Goal: Information Seeking & Learning: Understand process/instructions

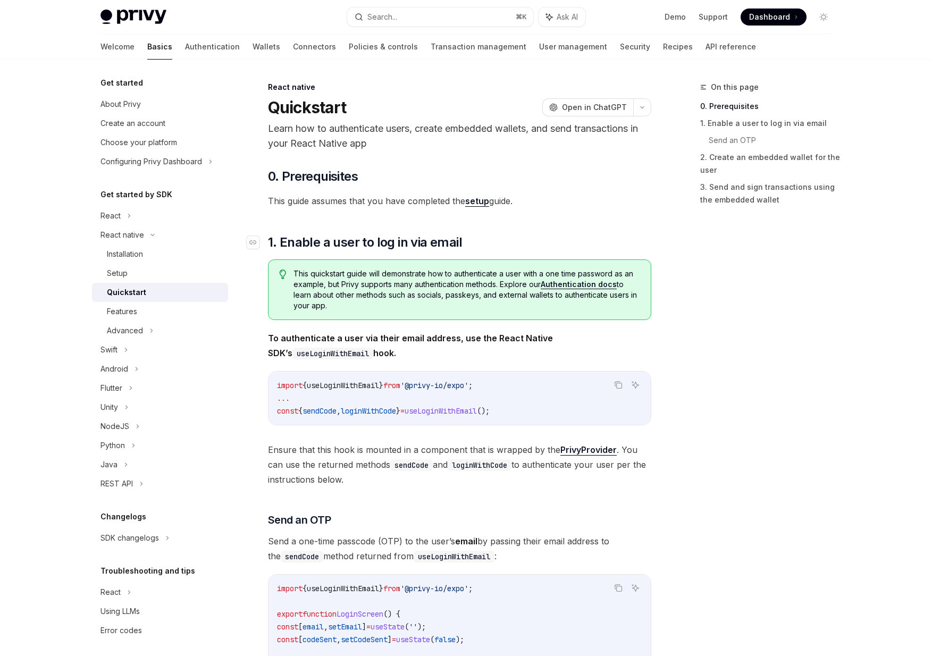
click at [527, 234] on h2 "​ 1. Enable a user to log in via email" at bounding box center [459, 242] width 383 height 17
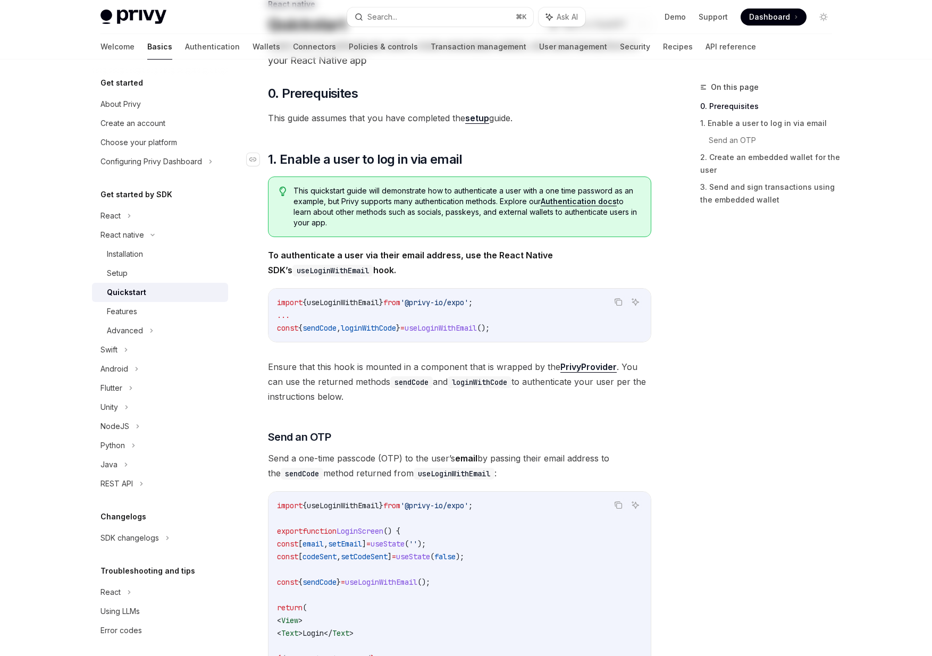
scroll to position [103, 0]
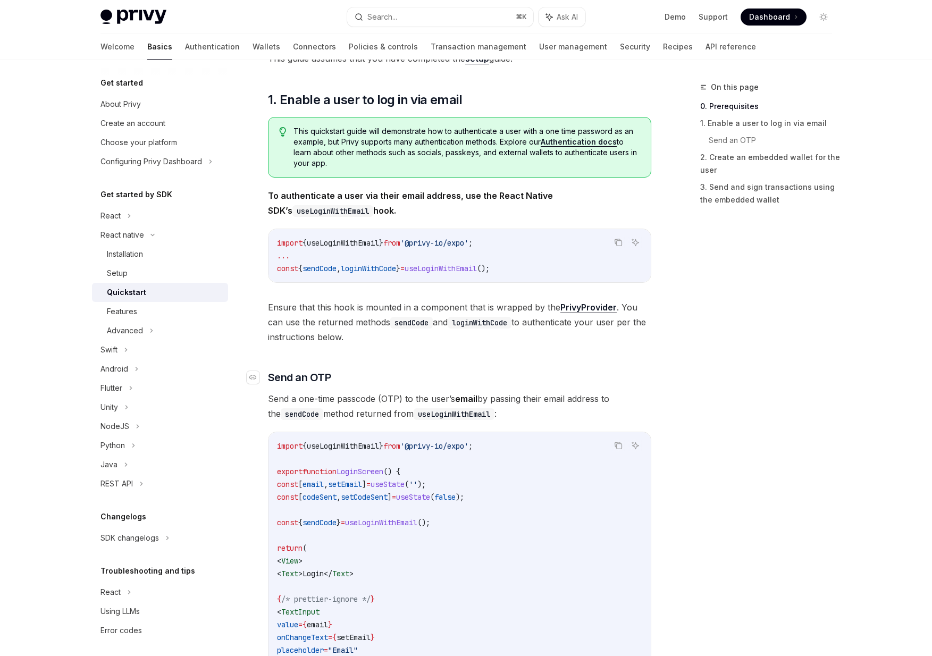
click at [493, 379] on h3 "​ Send an OTP" at bounding box center [459, 377] width 383 height 15
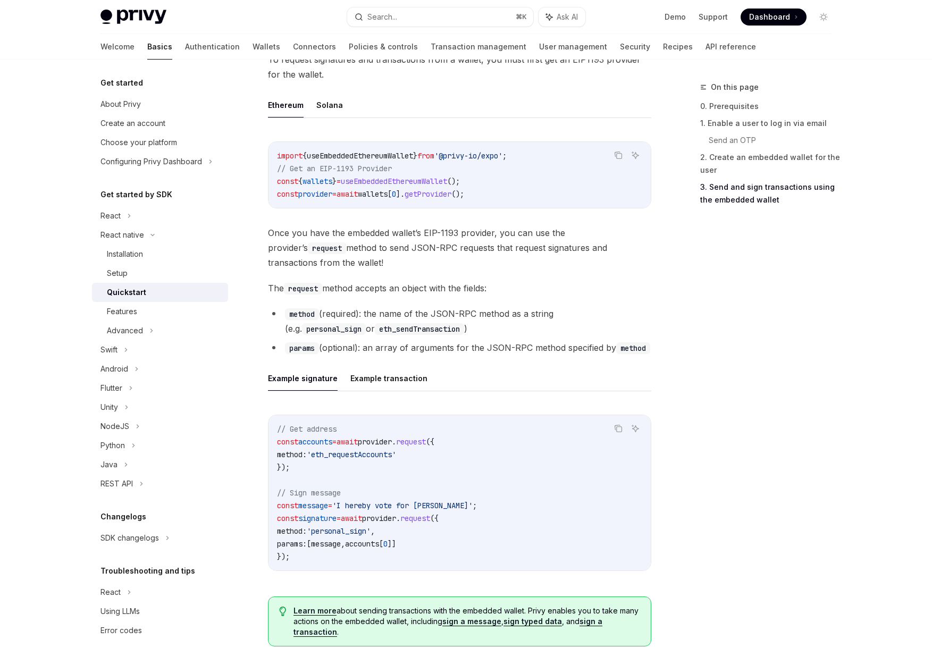
scroll to position [1227, 0]
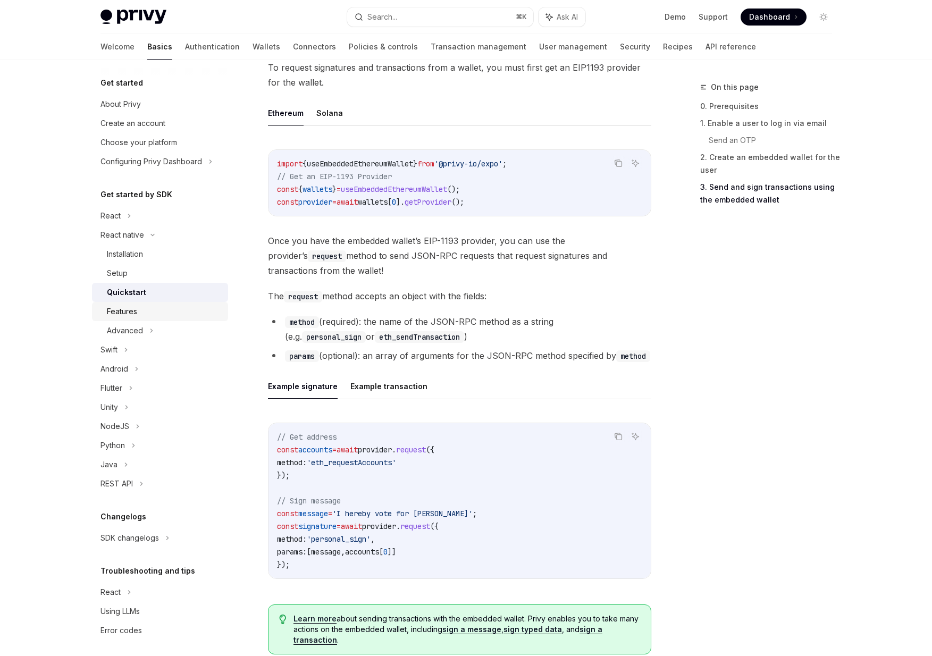
click at [183, 307] on div "Features" at bounding box center [164, 311] width 115 height 13
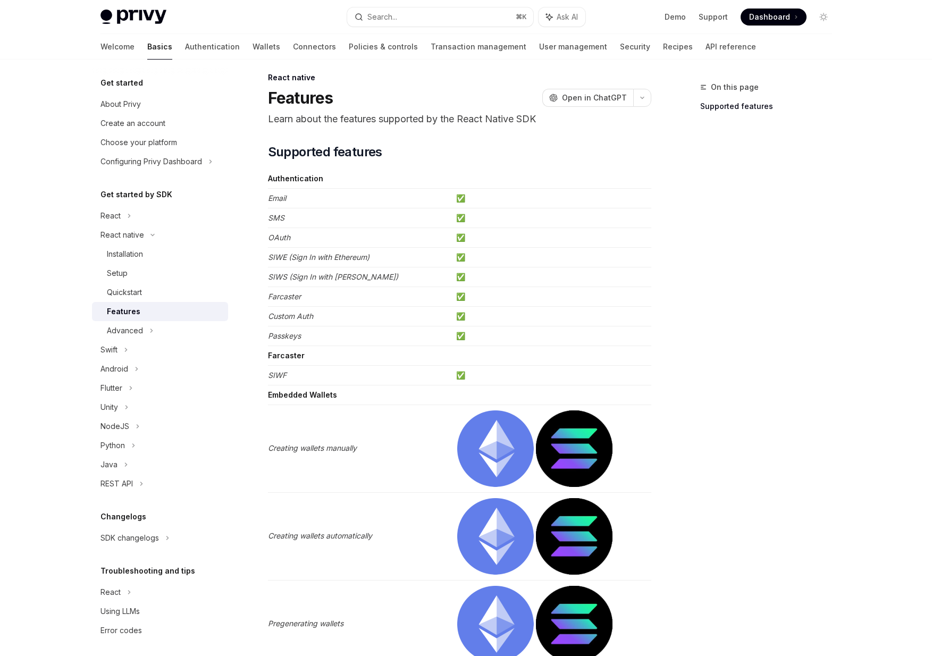
scroll to position [18, 0]
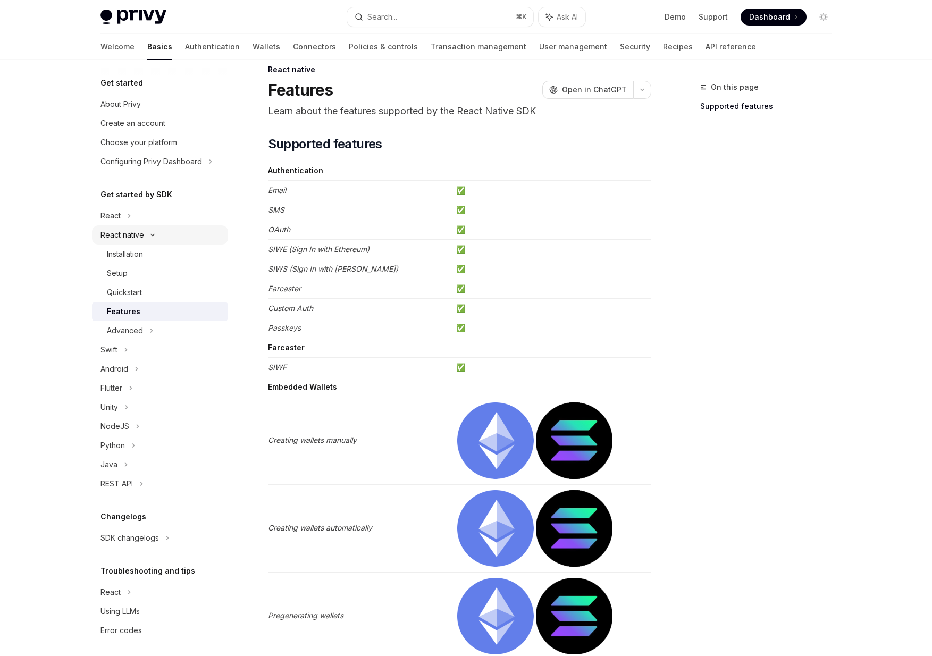
click at [157, 234] on icon at bounding box center [152, 235] width 13 height 4
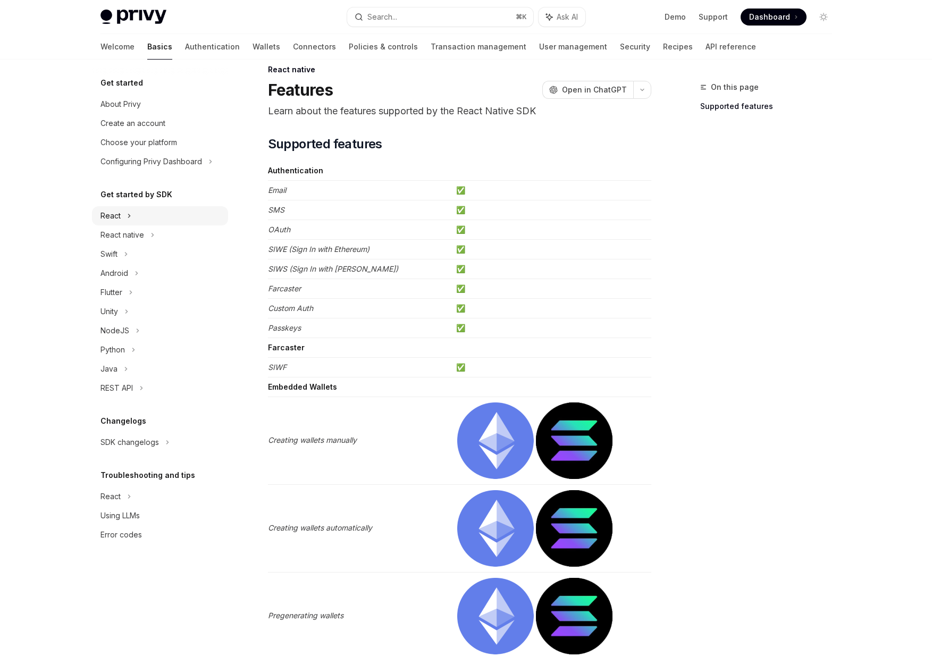
click at [130, 216] on icon at bounding box center [129, 215] width 4 height 13
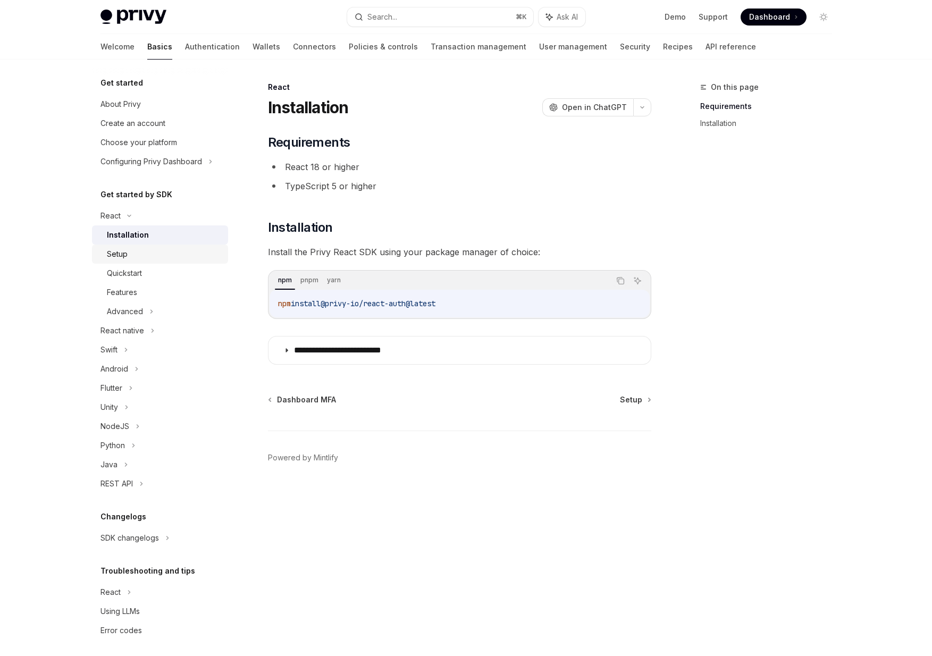
click at [130, 258] on div "Setup" at bounding box center [164, 254] width 115 height 13
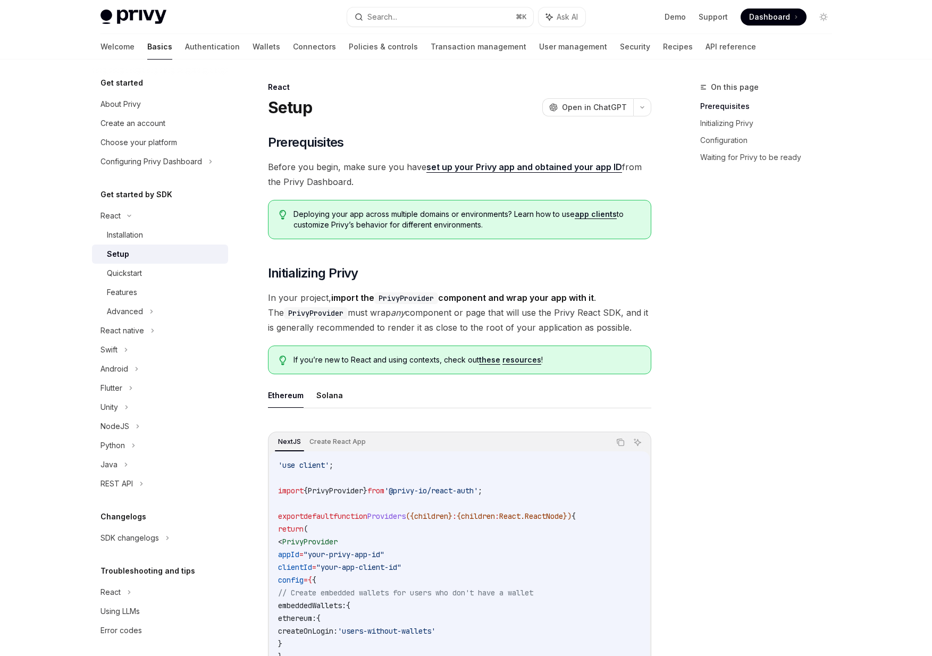
click at [496, 386] on ul "Ethereum Solana" at bounding box center [459, 396] width 383 height 26
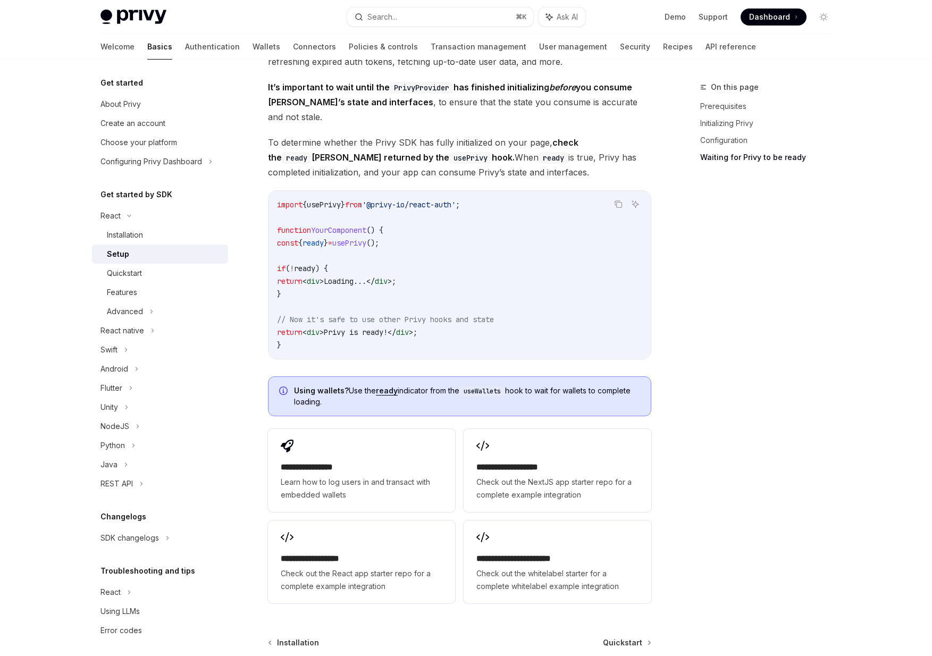
scroll to position [1080, 0]
click at [132, 268] on div "Quickstart" at bounding box center [124, 273] width 35 height 13
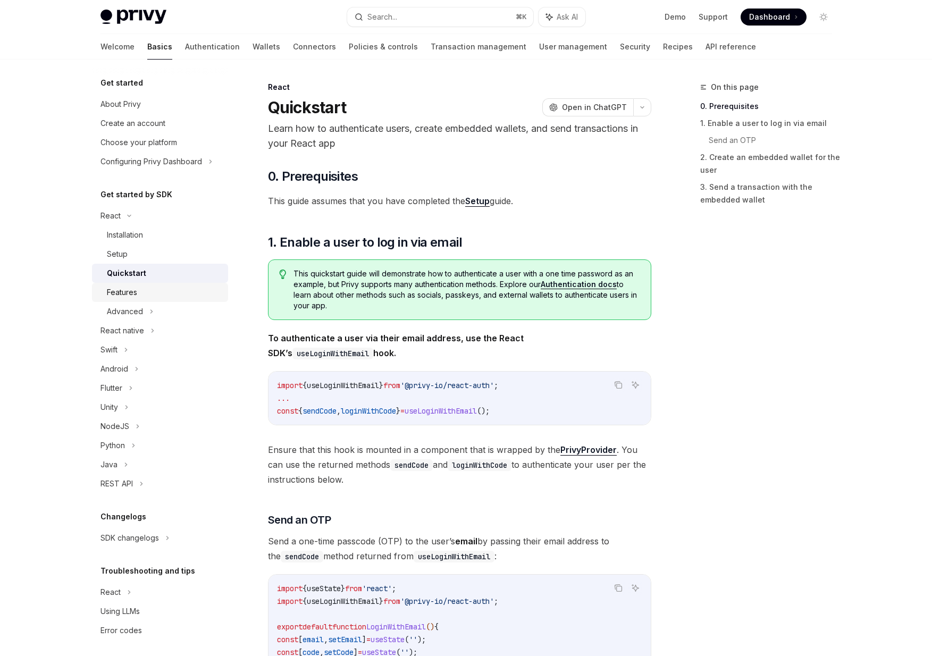
click at [165, 296] on div "Features" at bounding box center [164, 292] width 115 height 13
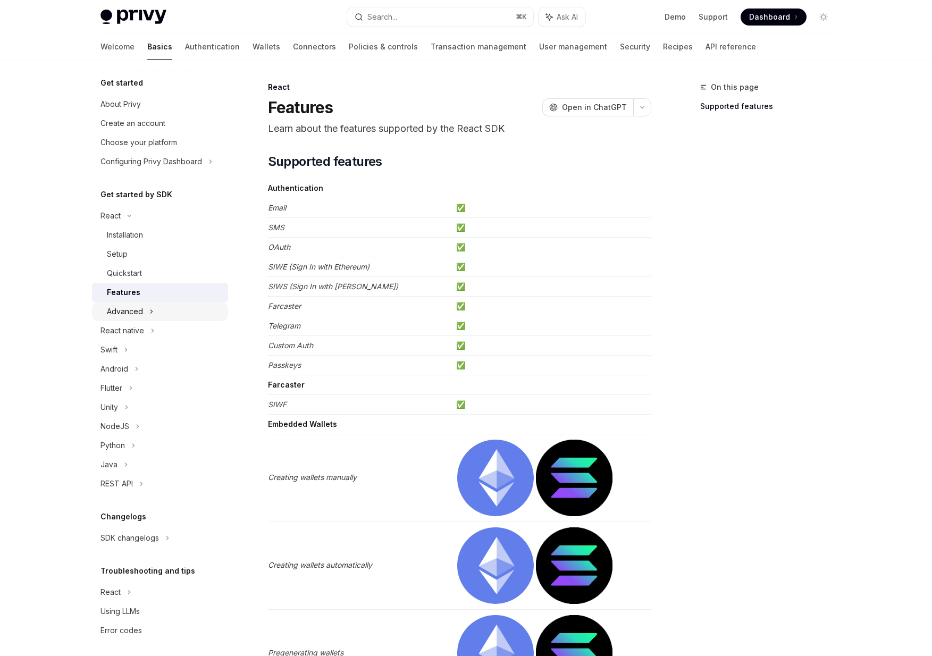
click at [156, 314] on div "Advanced" at bounding box center [160, 311] width 136 height 19
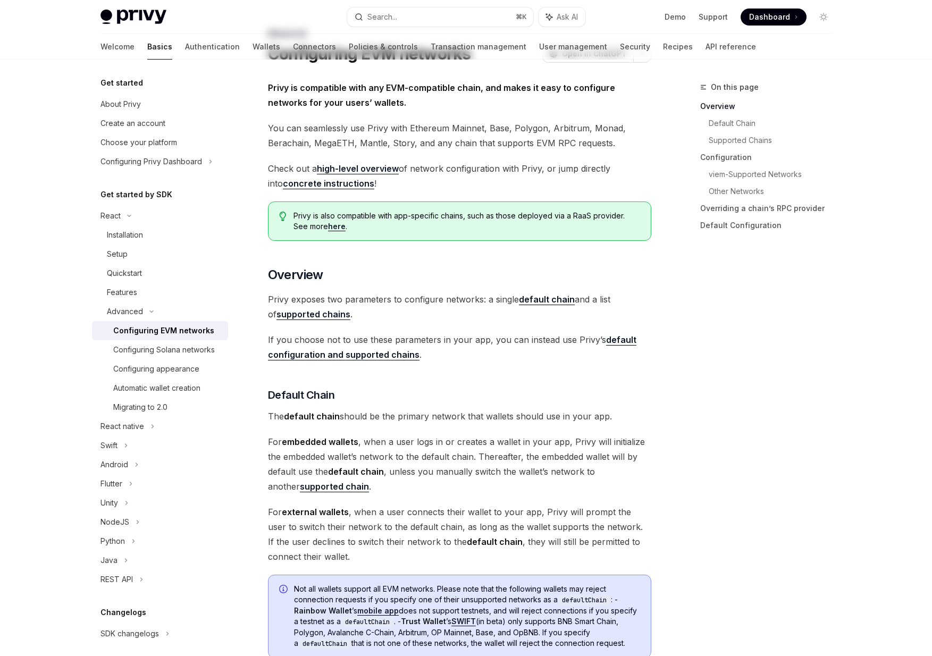
scroll to position [55, 0]
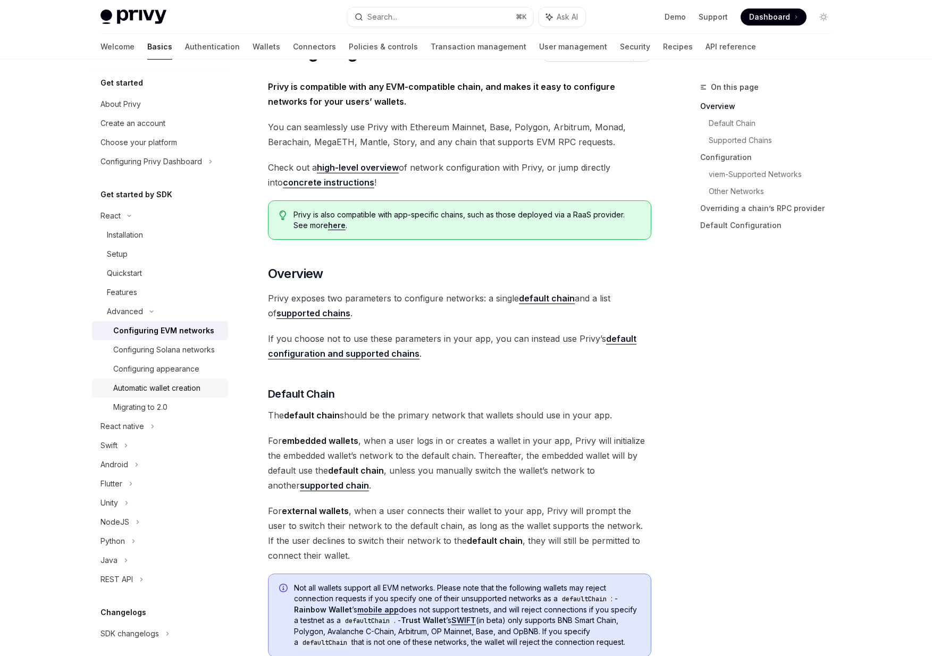
click at [200, 380] on link "Automatic wallet creation" at bounding box center [160, 387] width 136 height 19
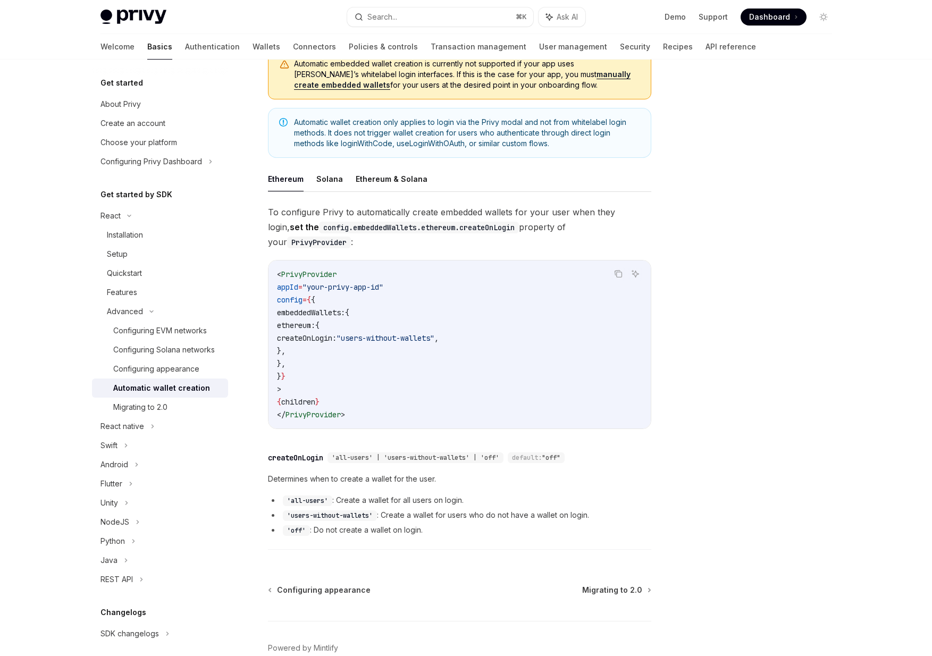
scroll to position [140, 0]
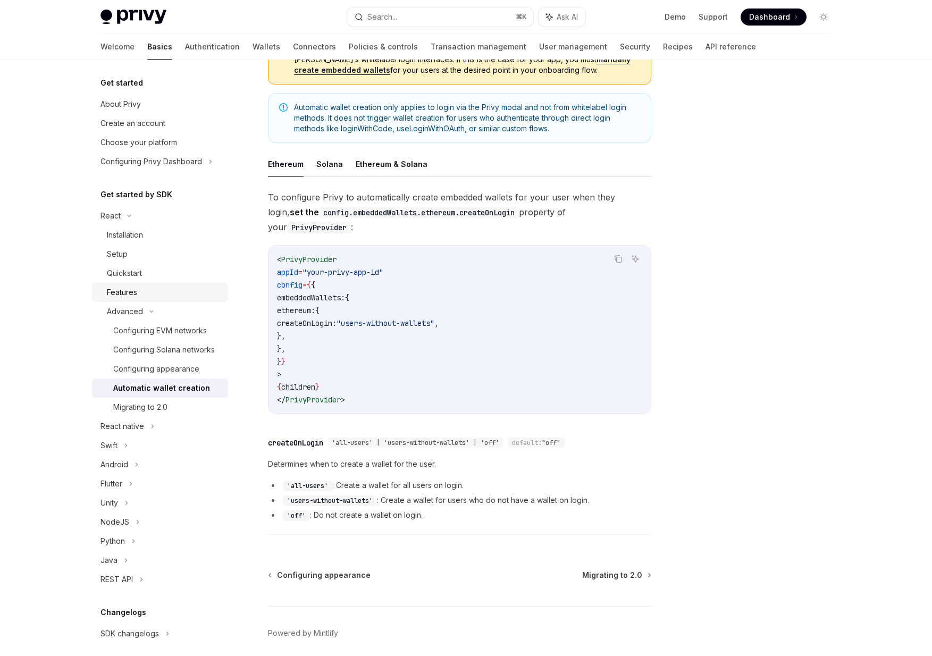
click at [140, 289] on div "Features" at bounding box center [164, 292] width 115 height 13
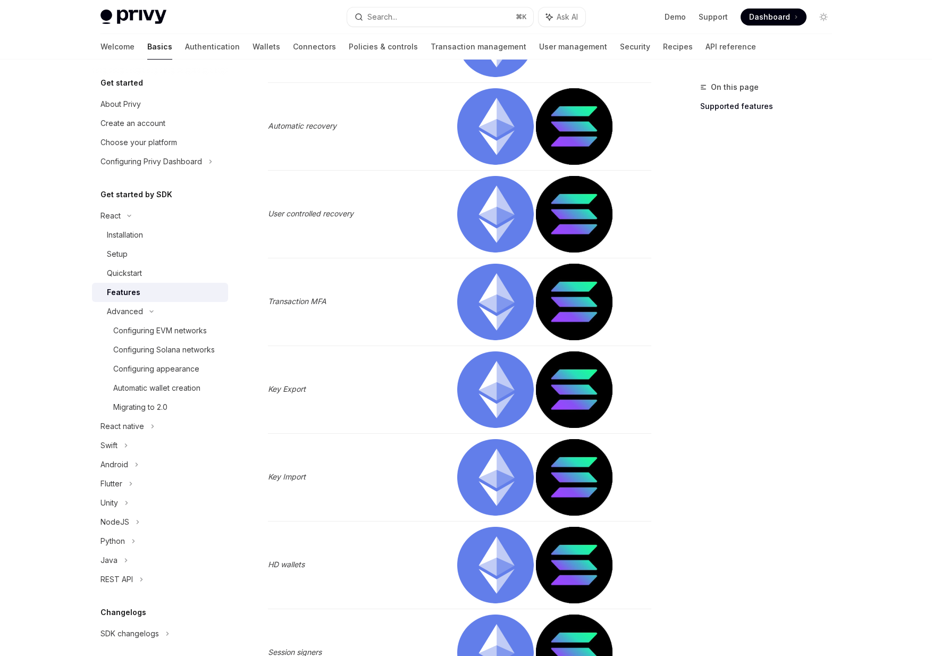
scroll to position [884, 0]
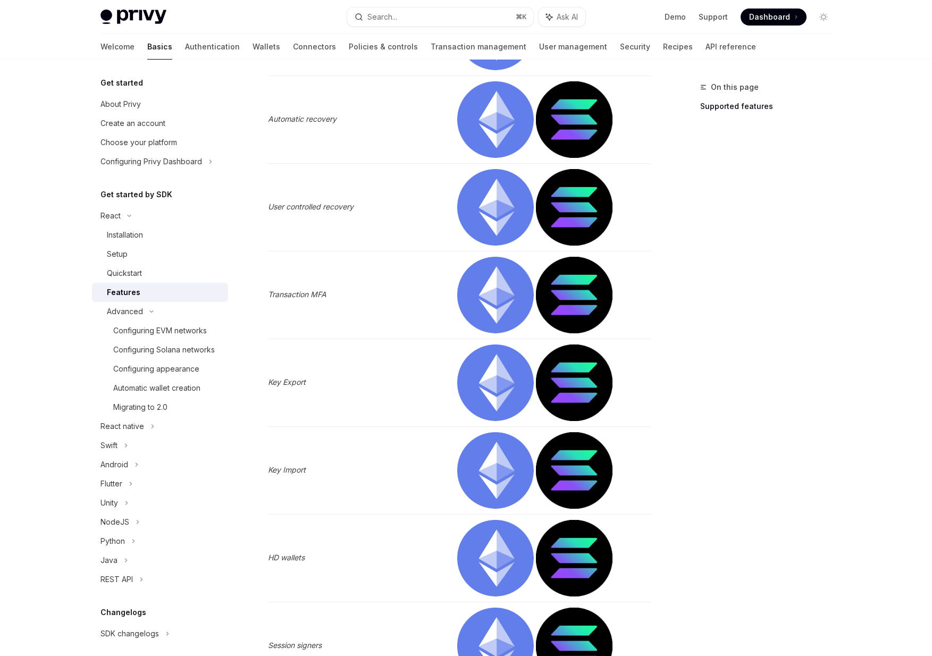
click at [500, 393] on img at bounding box center [495, 382] width 77 height 77
click at [292, 377] on em "Key Export" at bounding box center [287, 381] width 38 height 9
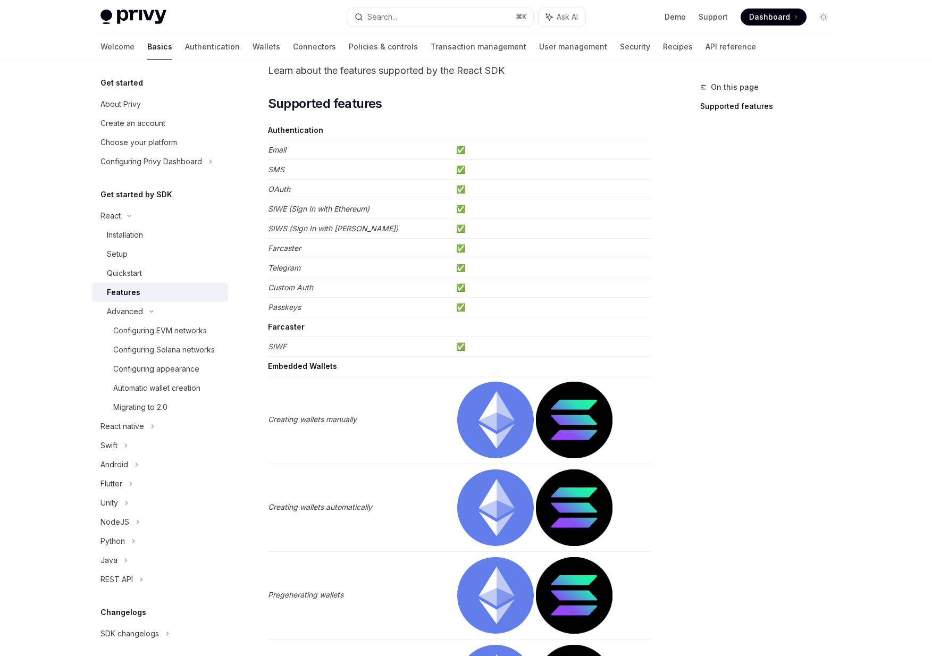
scroll to position [0, 0]
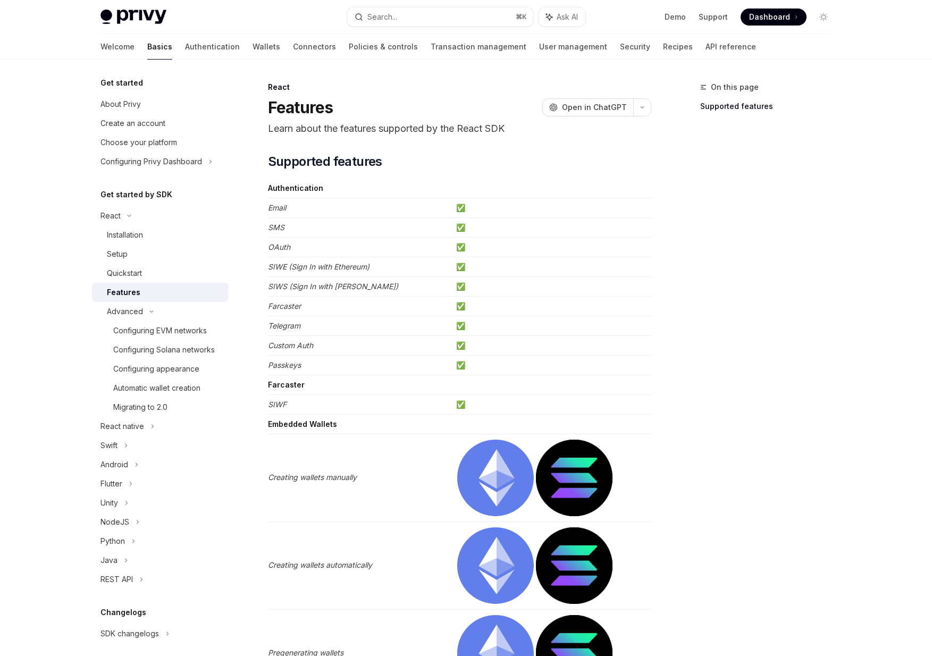
click at [370, 482] on td "Creating wallets manually" at bounding box center [360, 478] width 184 height 88
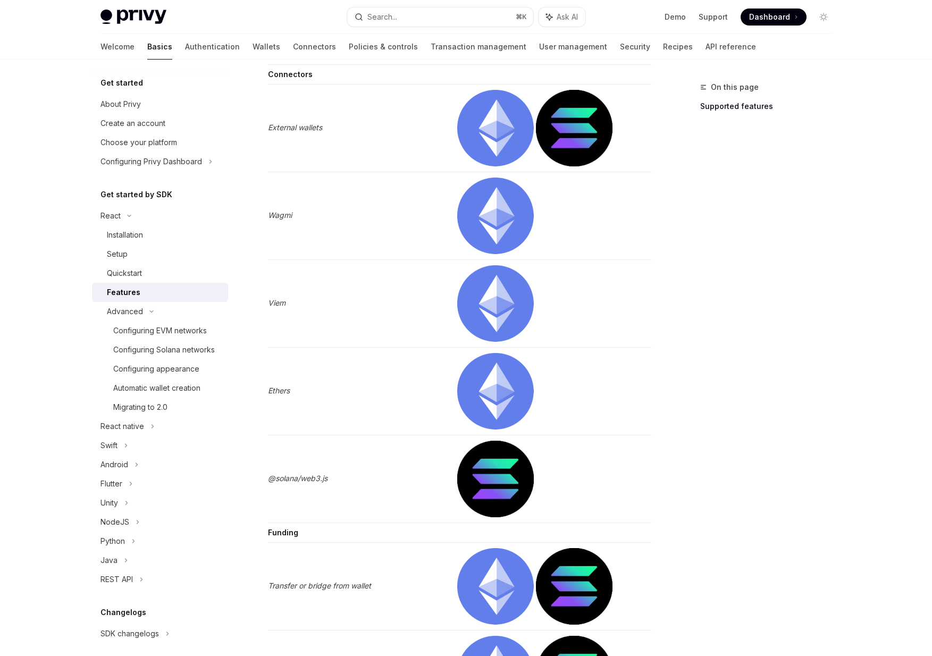
scroll to position [2080, 0]
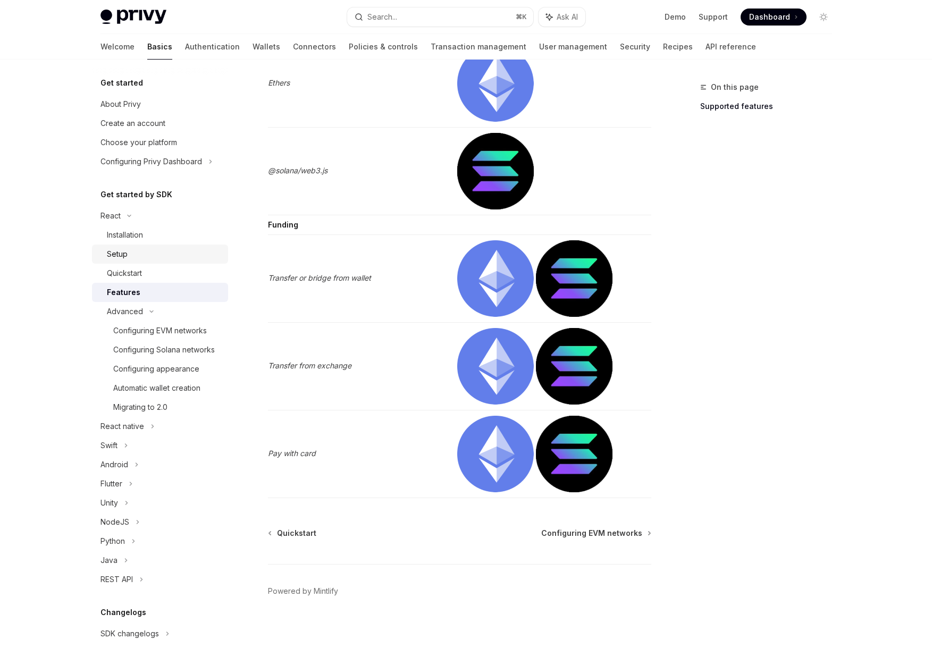
click at [129, 254] on div "Setup" at bounding box center [164, 254] width 115 height 13
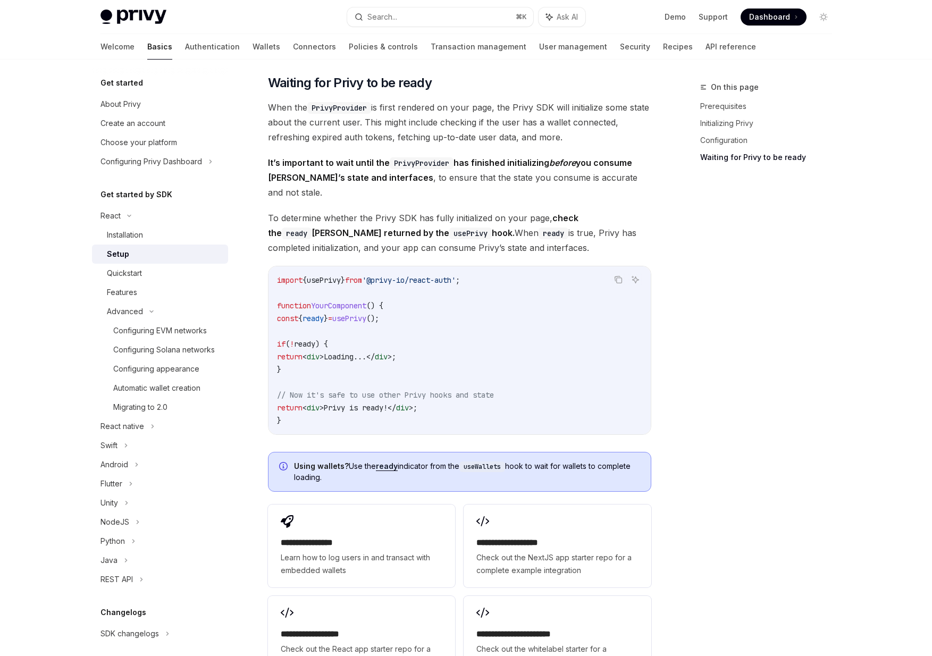
scroll to position [1173, 0]
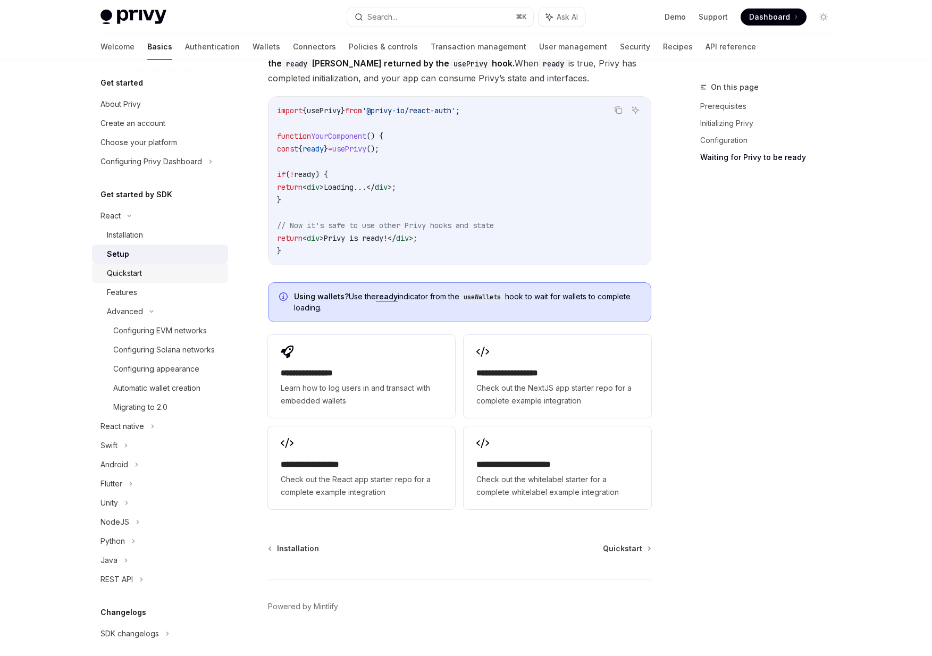
click at [154, 271] on div "Quickstart" at bounding box center [164, 273] width 115 height 13
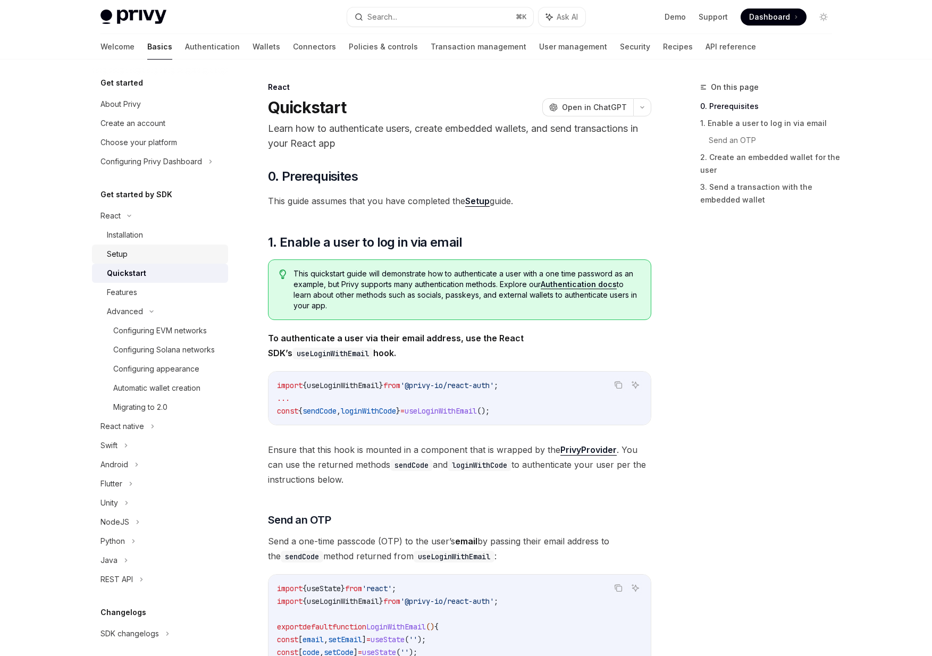
click at [155, 260] on link "Setup" at bounding box center [160, 253] width 136 height 19
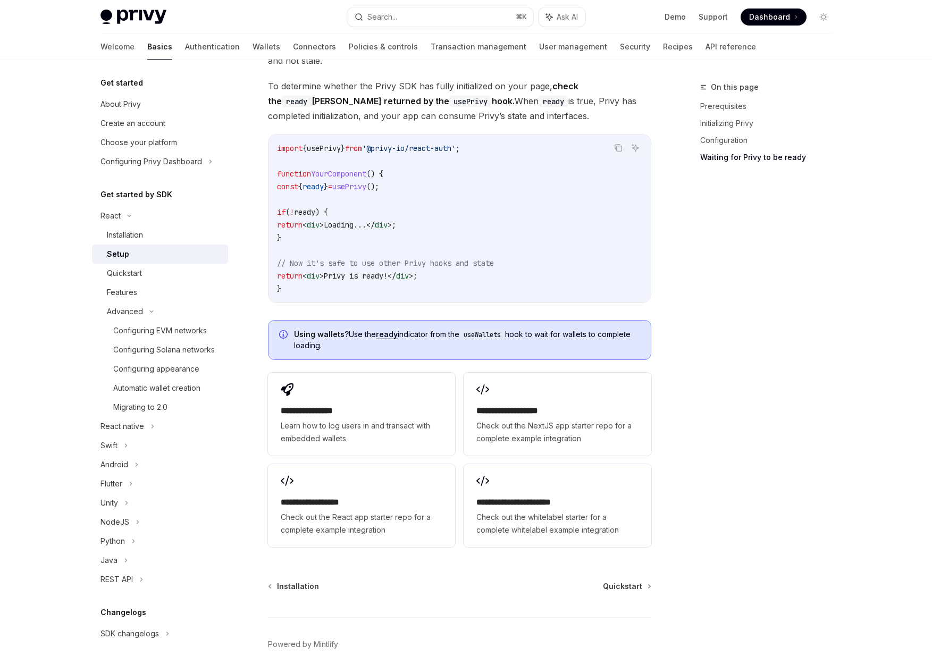
scroll to position [1173, 0]
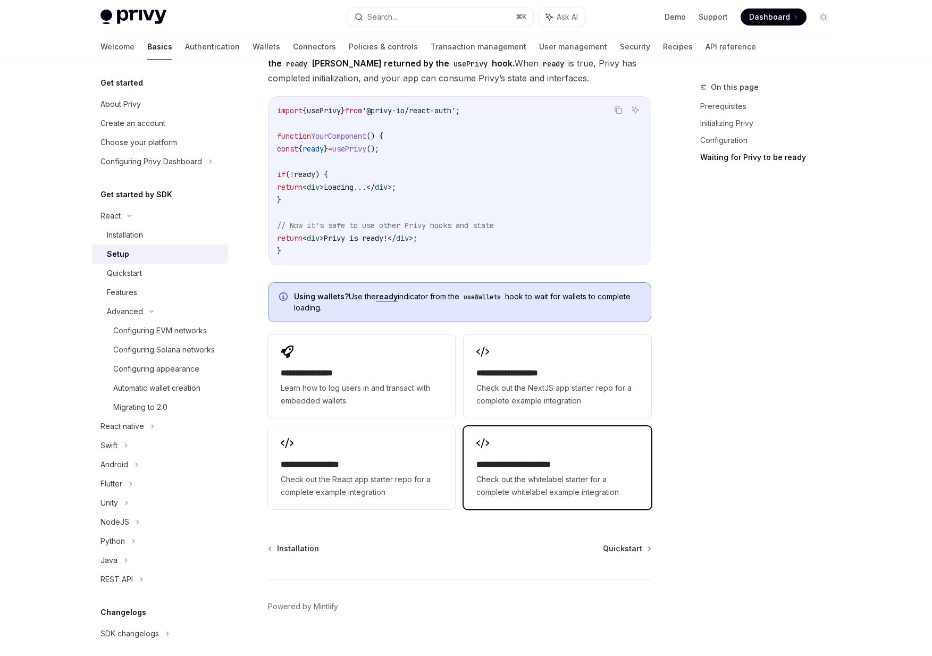
click at [497, 436] on div "**********" at bounding box center [556, 467] width 187 height 83
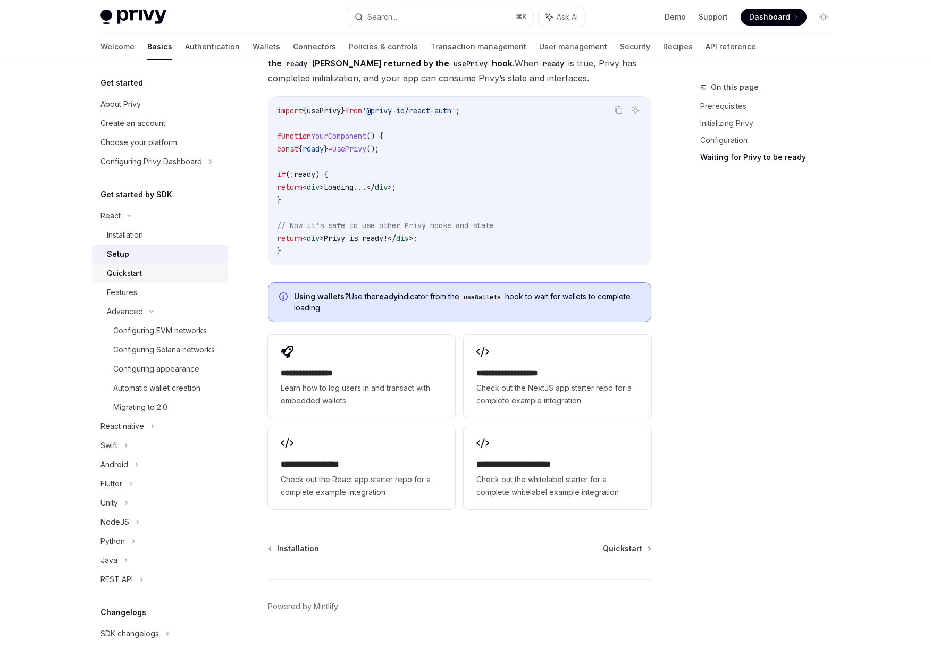
click at [124, 271] on div "Quickstart" at bounding box center [124, 273] width 35 height 13
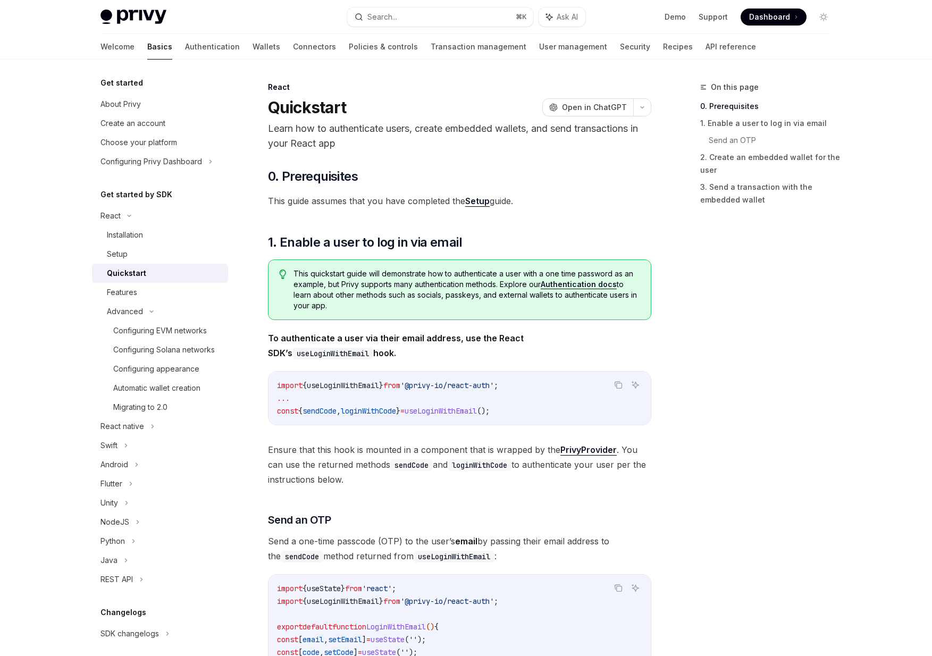
click at [379, 318] on div "This quickstart guide will demonstrate how to authenticate a user with a one ti…" at bounding box center [459, 289] width 383 height 61
click at [567, 284] on link "Authentication docs" at bounding box center [578, 285] width 76 height 10
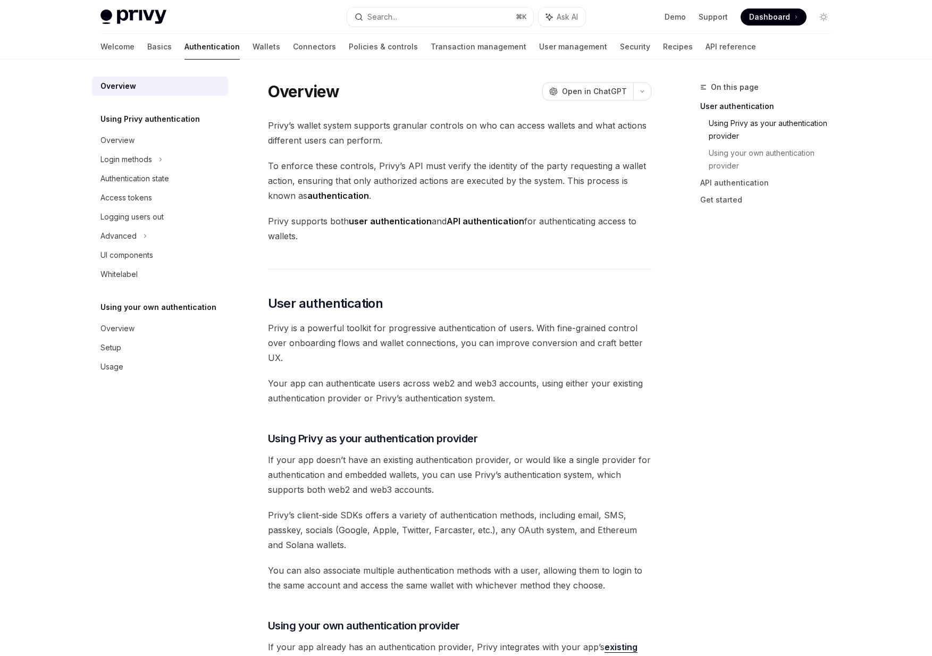
click at [731, 128] on link "Using Privy as your authentication provider" at bounding box center [774, 130] width 132 height 30
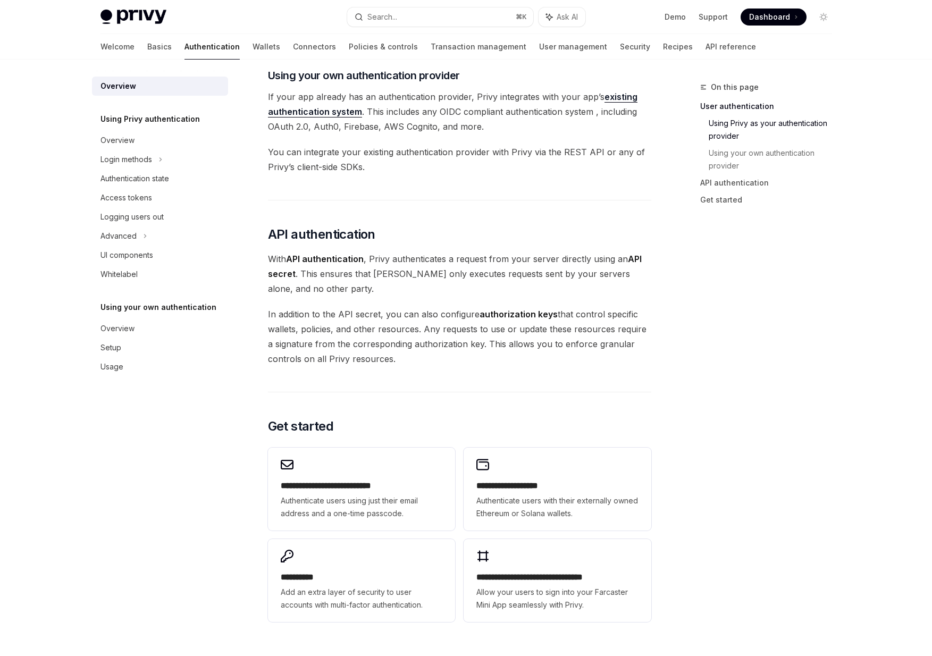
scroll to position [554, 0]
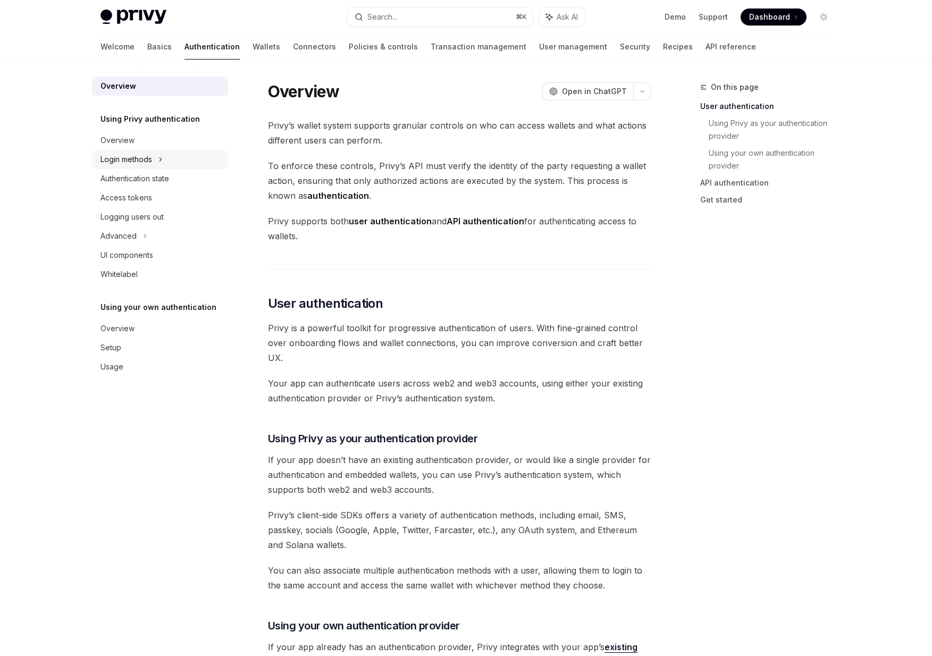
click at [166, 163] on div "Login methods" at bounding box center [160, 159] width 136 height 19
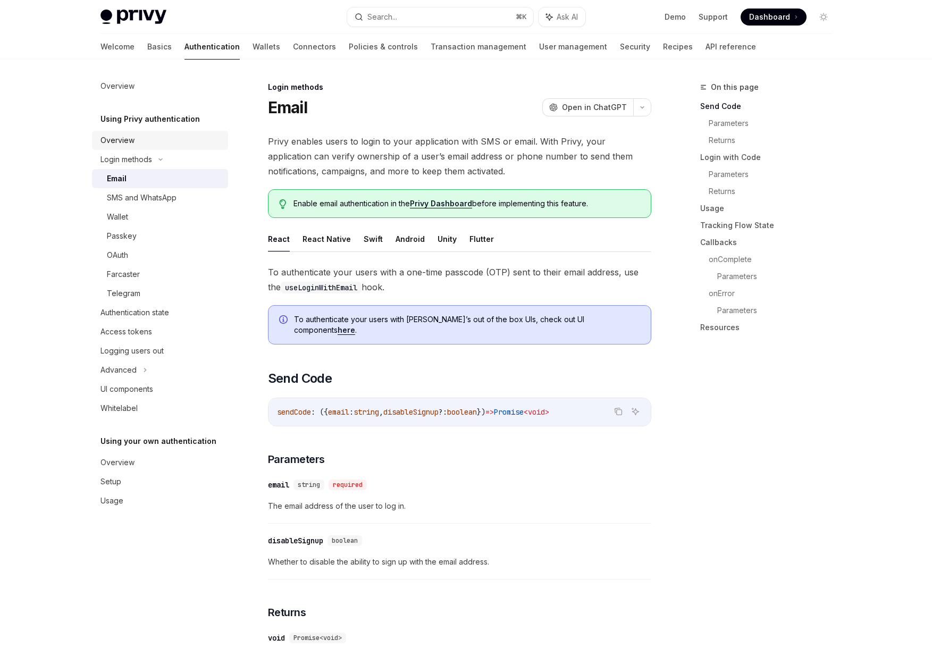
click at [146, 142] on div "Overview" at bounding box center [160, 140] width 121 height 13
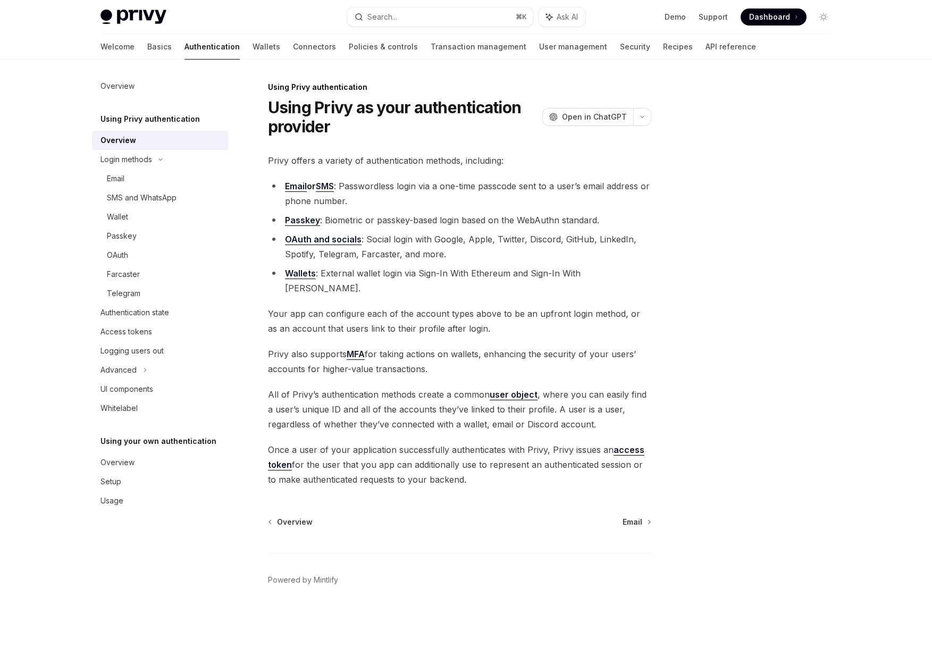
click at [374, 306] on span "Your app can configure each of the account types above to be an upfront login m…" at bounding box center [459, 321] width 383 height 30
click at [432, 366] on div "Privy offers a variety of authentication methods, including: Email or SMS : Pas…" at bounding box center [459, 320] width 383 height 334
click at [155, 383] on div "UI components" at bounding box center [160, 389] width 121 height 13
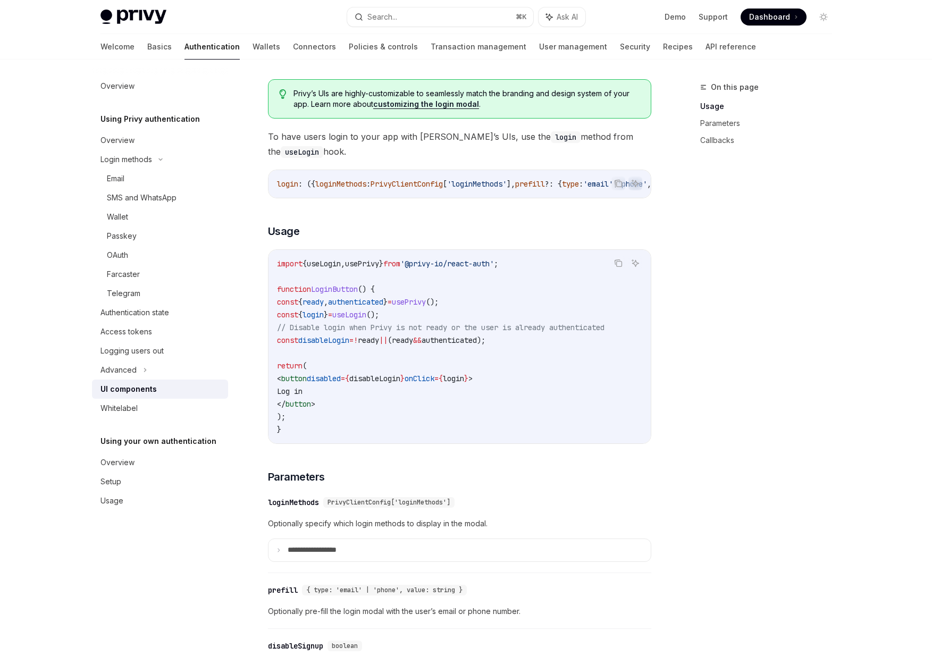
scroll to position [559, 0]
click at [364, 229] on h3 "​ Usage" at bounding box center [459, 230] width 383 height 15
click at [627, 481] on h3 "​ Parameters" at bounding box center [459, 475] width 383 height 15
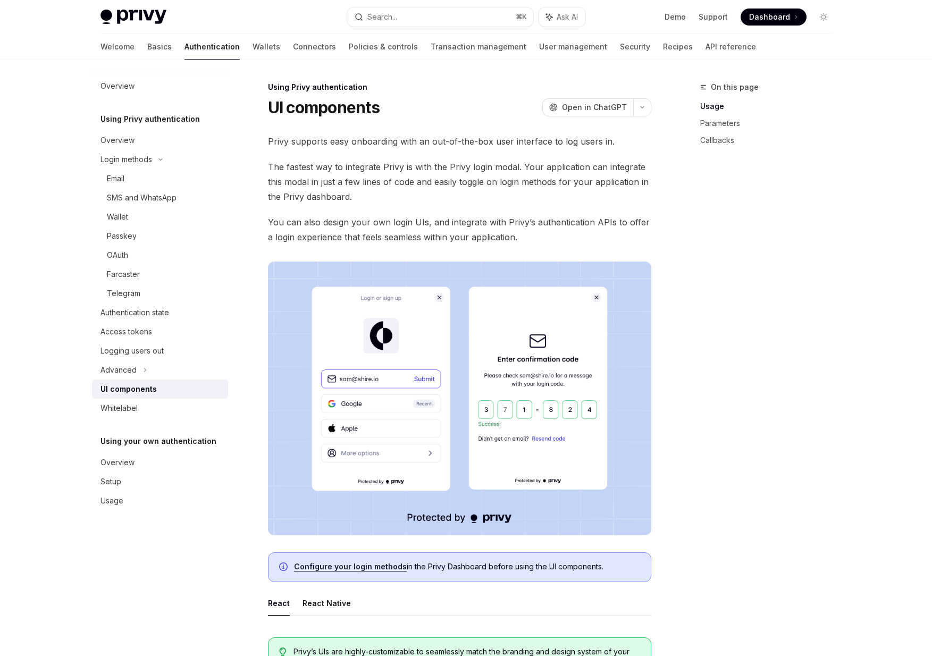
drag, startPoint x: 347, startPoint y: 223, endPoint x: 516, endPoint y: 225, distance: 169.0
click at [516, 225] on span "You can also design your own login UIs, and integrate with Privy’s authenticati…" at bounding box center [459, 230] width 383 height 30
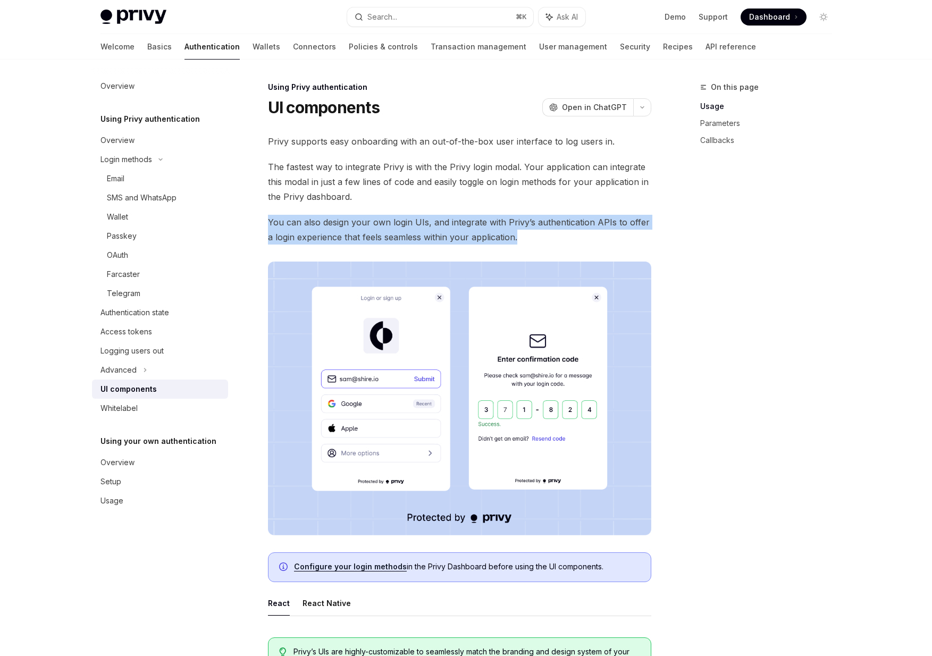
drag, startPoint x: 517, startPoint y: 234, endPoint x: 312, endPoint y: 207, distance: 206.5
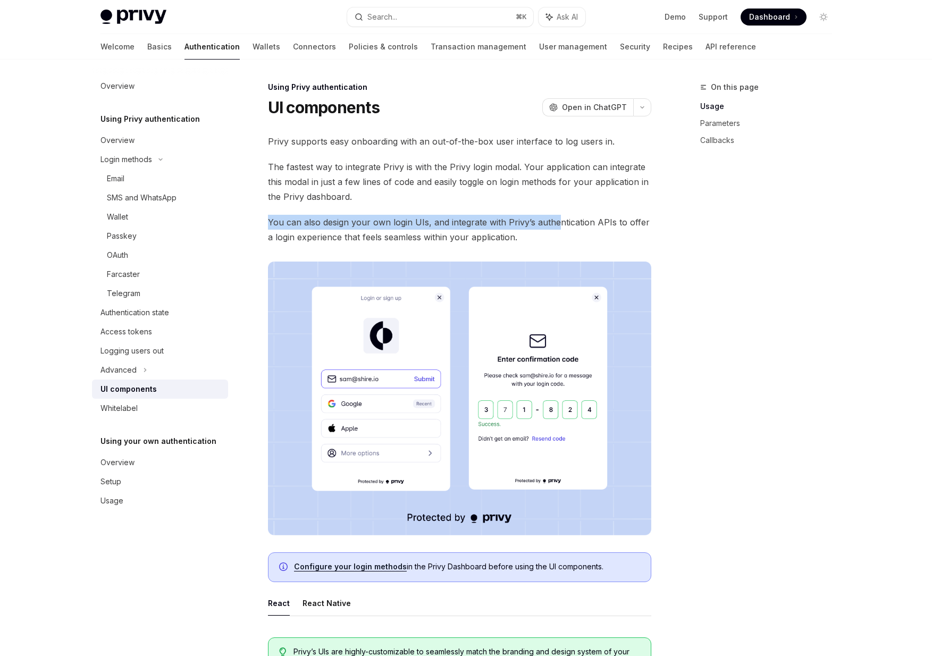
drag, startPoint x: 246, startPoint y: 215, endPoint x: 557, endPoint y: 229, distance: 311.2
click at [557, 229] on span "You can also design your own login UIs, and integrate with Privy’s authenticati…" at bounding box center [459, 230] width 383 height 30
click at [530, 196] on span "The fastest way to integrate Privy is with the Privy login modal. Your applicat…" at bounding box center [459, 181] width 383 height 45
click at [533, 188] on span "The fastest way to integrate Privy is with the Privy login modal. Your applicat…" at bounding box center [459, 181] width 383 height 45
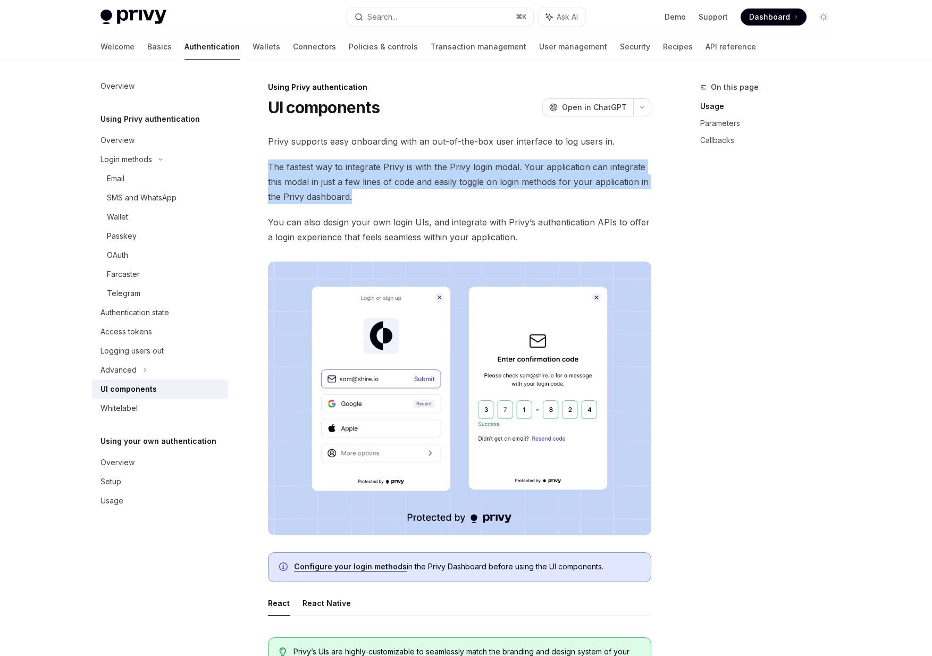
drag, startPoint x: 487, startPoint y: 195, endPoint x: 251, endPoint y: 162, distance: 238.9
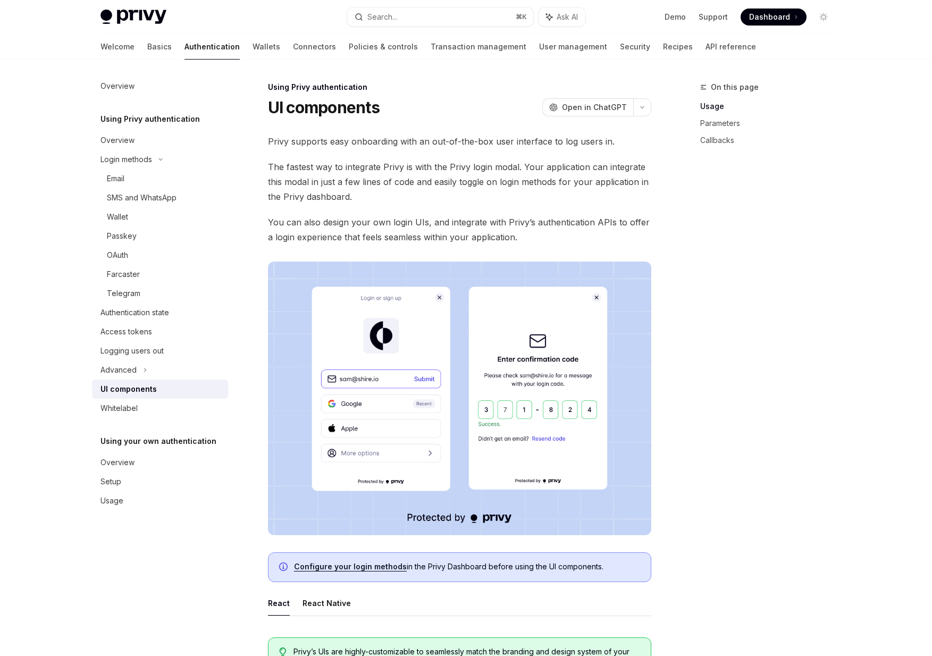
click at [476, 222] on span "You can also design your own login UIs, and integrate with Privy’s authenticati…" at bounding box center [459, 230] width 383 height 30
drag, startPoint x: 452, startPoint y: 167, endPoint x: 517, endPoint y: 167, distance: 65.4
click at [517, 167] on span "The fastest way to integrate Privy is with the Privy login modal. Your applicat…" at bounding box center [459, 181] width 383 height 45
drag, startPoint x: 517, startPoint y: 164, endPoint x: 448, endPoint y: 165, distance: 69.1
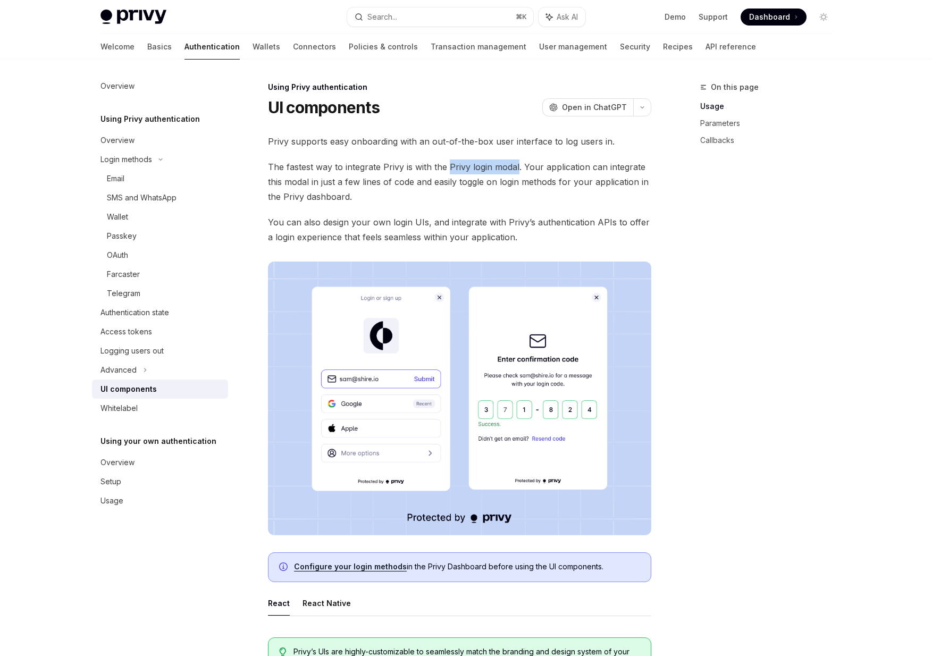
click at [448, 165] on span "The fastest way to integrate Privy is with the Privy login modal. Your applicat…" at bounding box center [459, 181] width 383 height 45
copy span "Privy login modal"
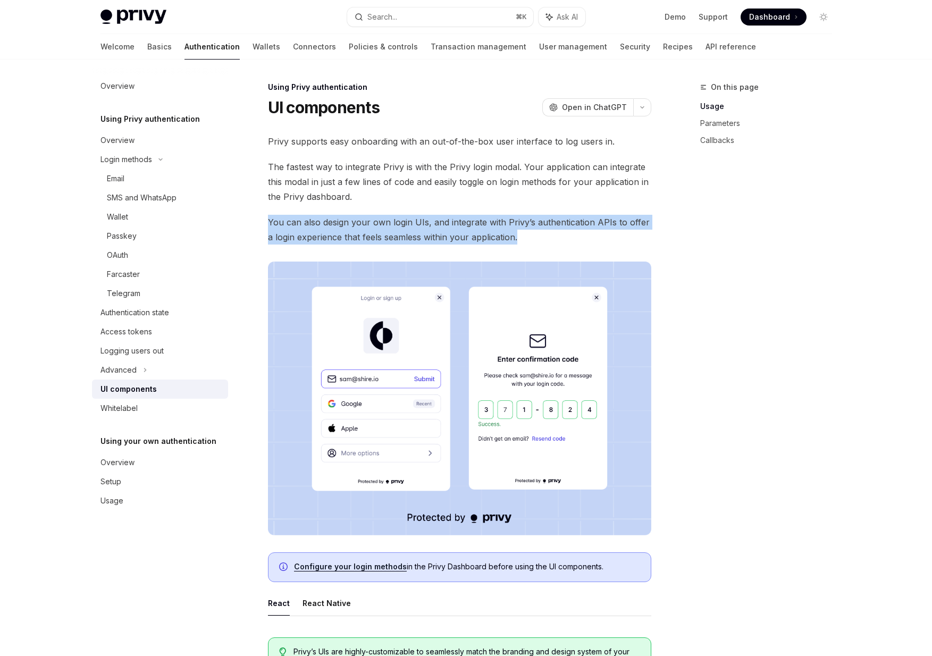
drag, startPoint x: 266, startPoint y: 220, endPoint x: 536, endPoint y: 241, distance: 271.3
click at [536, 241] on span "You can also design your own login UIs, and integrate with Privy’s authenticati…" at bounding box center [459, 230] width 383 height 30
drag, startPoint x: 547, startPoint y: 239, endPoint x: 255, endPoint y: 223, distance: 293.3
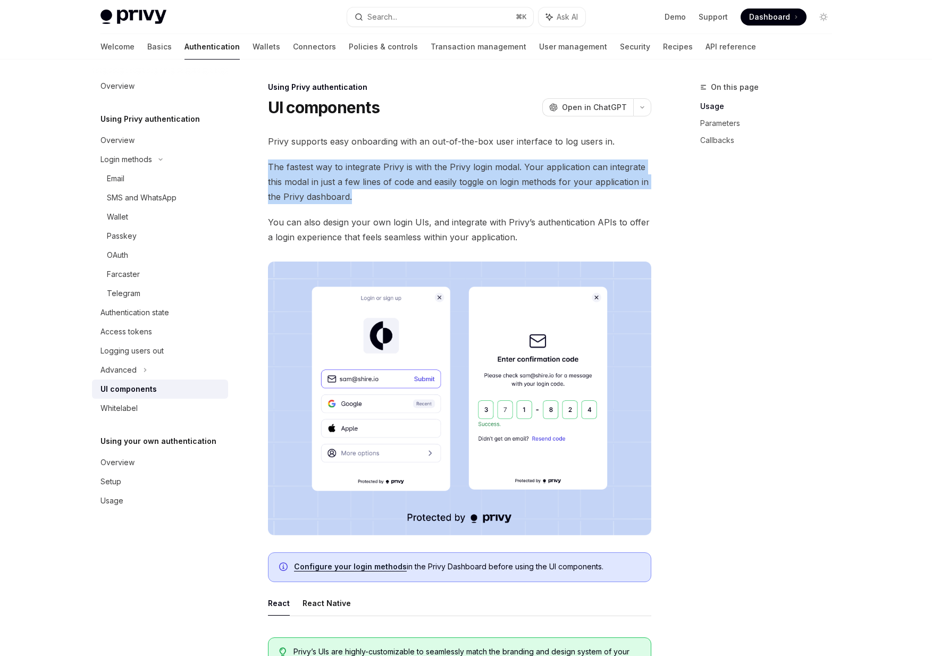
drag, startPoint x: 269, startPoint y: 165, endPoint x: 396, endPoint y: 196, distance: 131.2
click at [396, 196] on span "The fastest way to integrate Privy is with the Privy login modal. Your applicat…" at bounding box center [459, 181] width 383 height 45
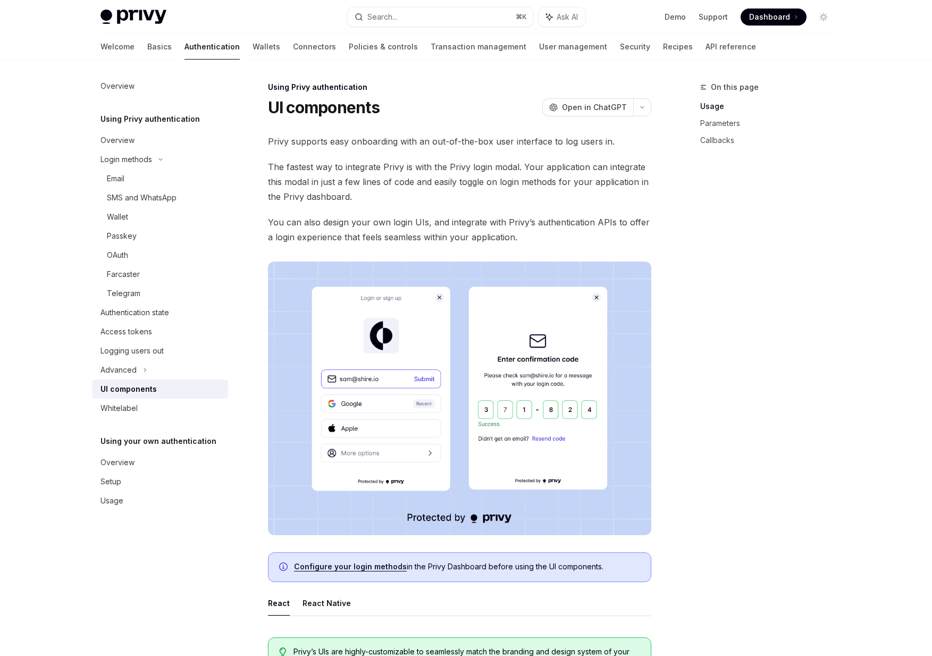
click at [439, 230] on span "You can also design your own login UIs, and integrate with Privy’s authenticati…" at bounding box center [459, 230] width 383 height 30
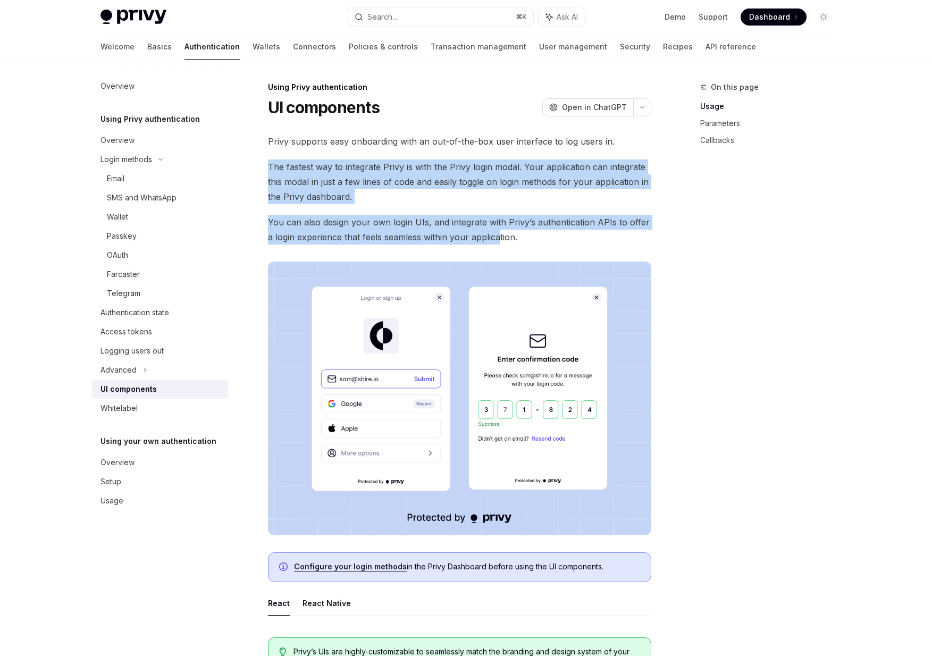
drag, startPoint x: 413, startPoint y: 157, endPoint x: 494, endPoint y: 246, distance: 119.3
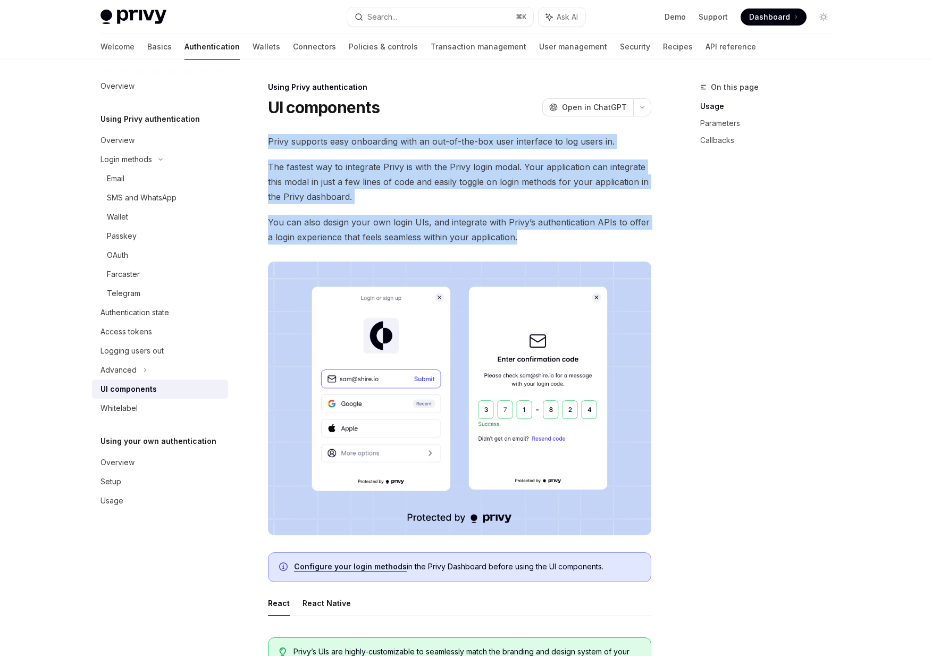
drag, startPoint x: 540, startPoint y: 242, endPoint x: 251, endPoint y: 140, distance: 307.1
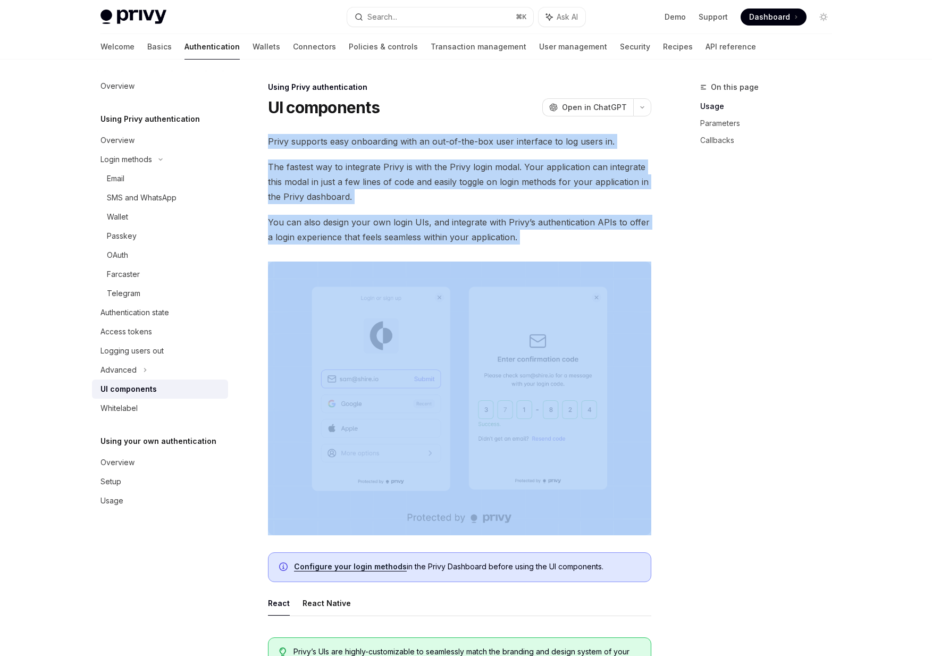
drag, startPoint x: 266, startPoint y: 135, endPoint x: 528, endPoint y: 250, distance: 286.3
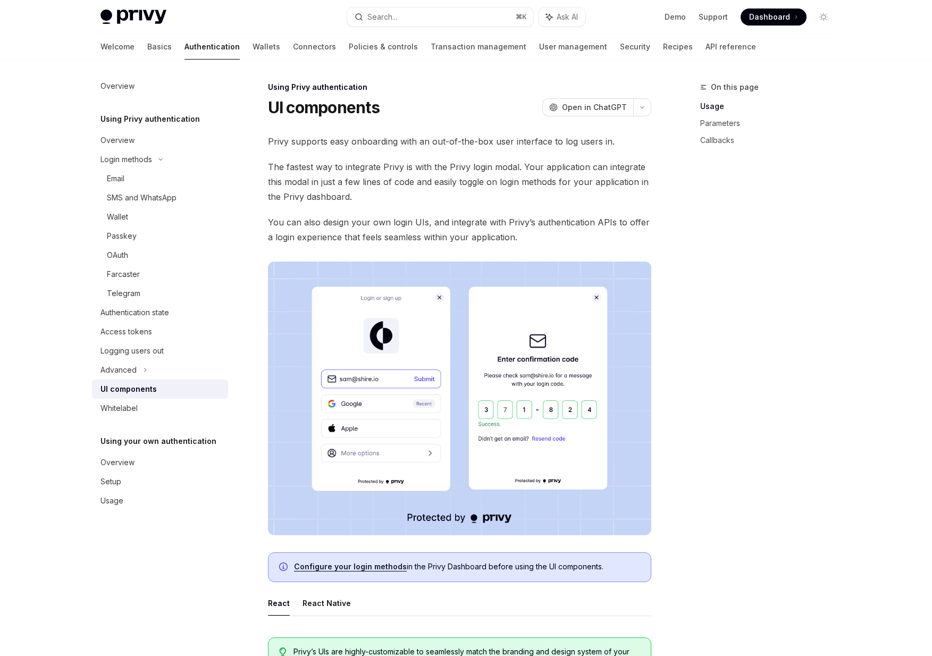
click at [535, 241] on span "You can also design your own login UIs, and integrate with Privy’s authenticati…" at bounding box center [459, 230] width 383 height 30
click at [173, 329] on div "Access tokens" at bounding box center [160, 331] width 121 height 13
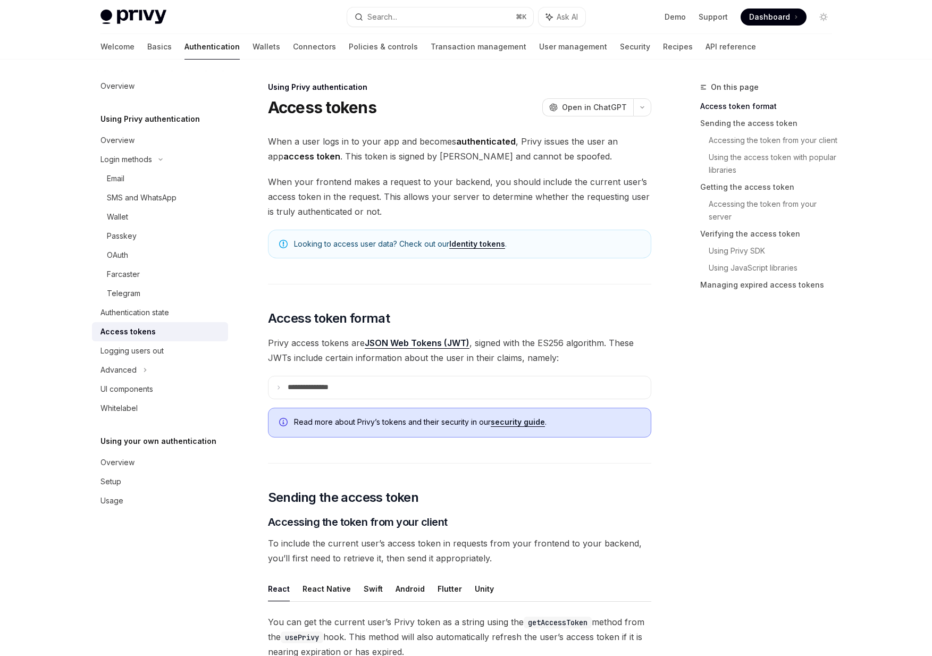
click at [393, 239] on span "Looking to access user data? Check out our Identity tokens ." at bounding box center [467, 244] width 346 height 11
click at [466, 242] on link "Identity tokens" at bounding box center [477, 244] width 56 height 10
type textarea "*"
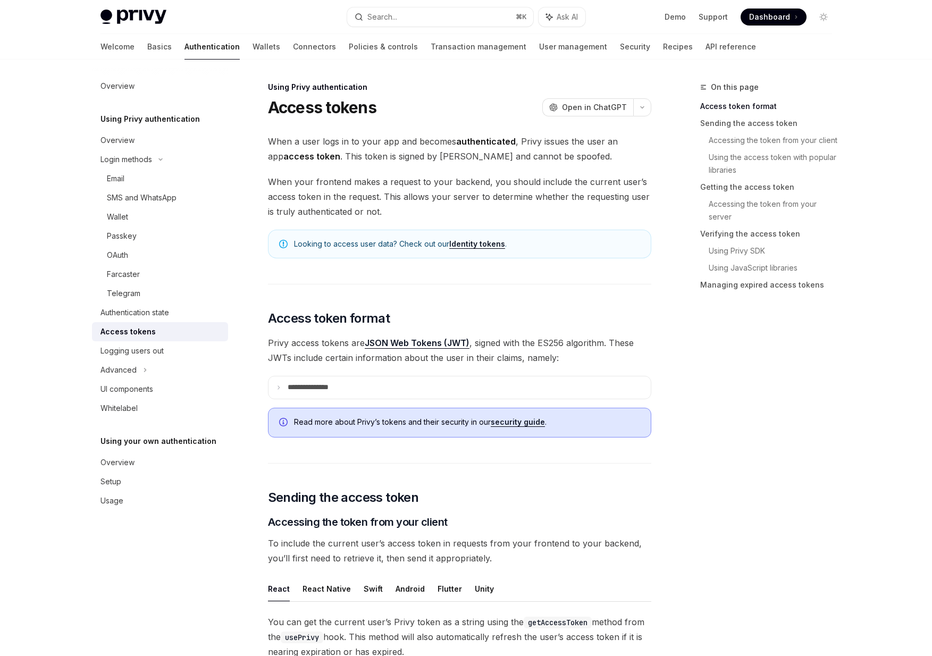
scroll to position [60, 0]
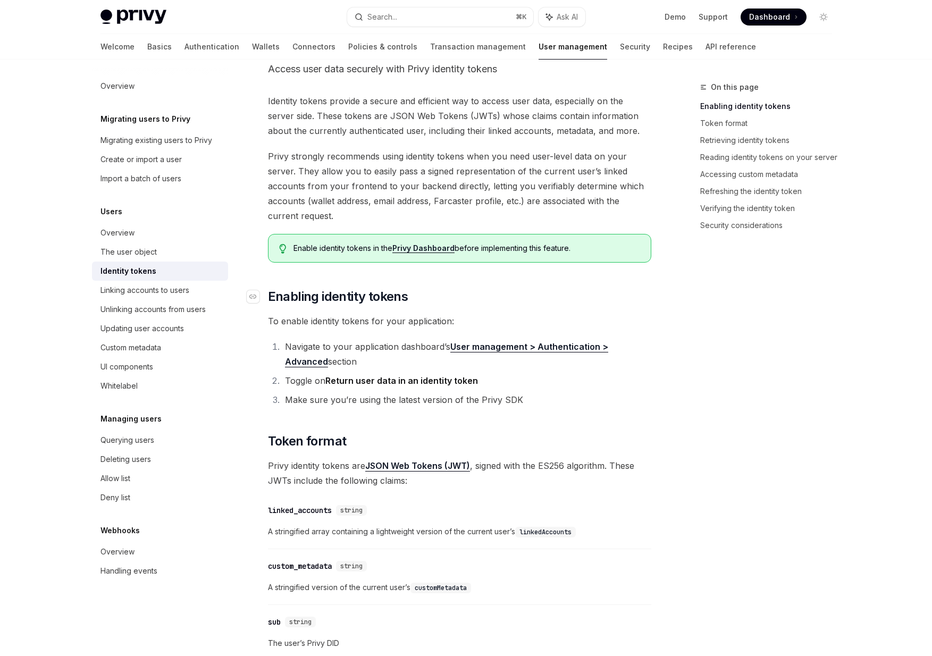
click at [530, 303] on h2 "​ Enabling identity tokens" at bounding box center [459, 296] width 383 height 17
click at [537, 371] on ol "Navigate to your application dashboard’s User management > Authentication > Adv…" at bounding box center [459, 373] width 383 height 68
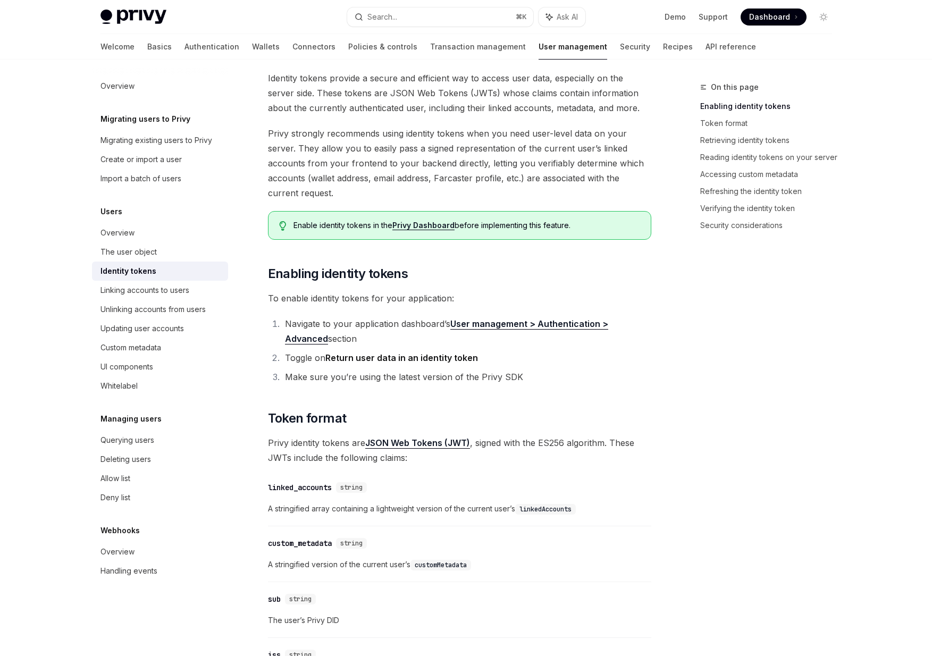
scroll to position [87, 0]
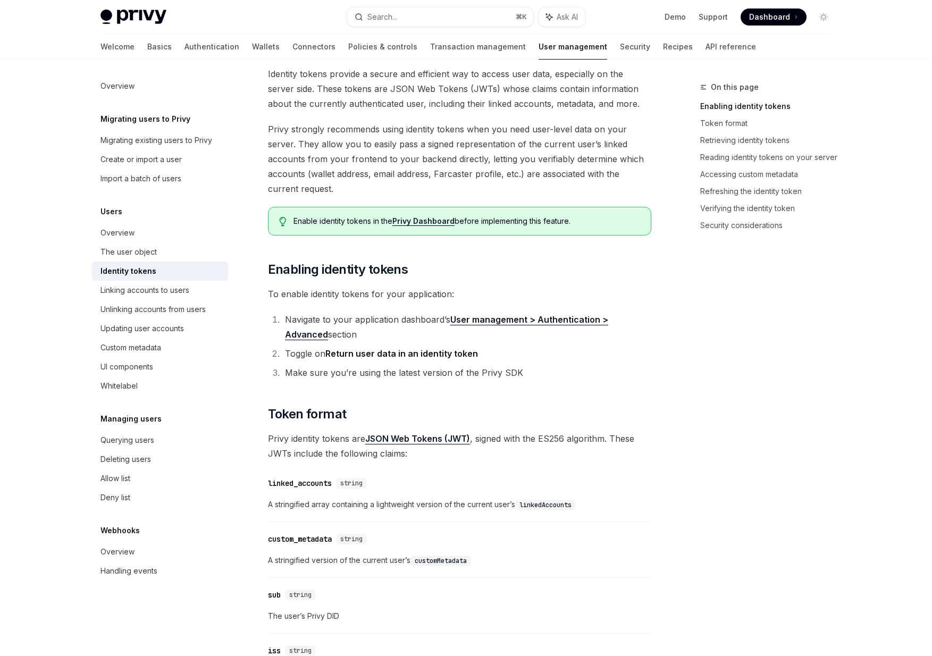
click at [550, 350] on li "Toggle on Return user data in an identity token" at bounding box center [466, 353] width 369 height 15
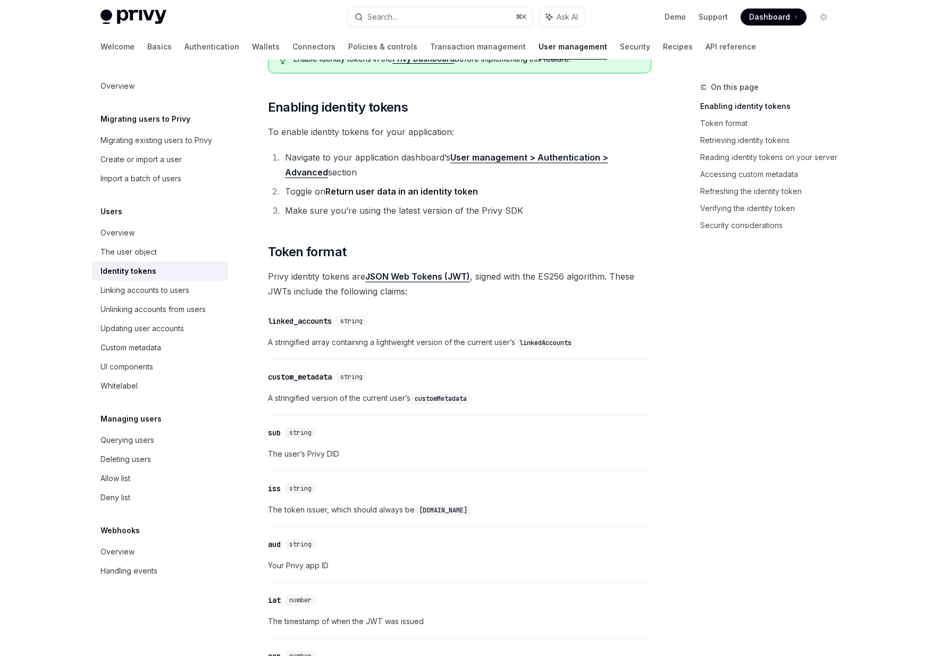
scroll to position [257, 0]
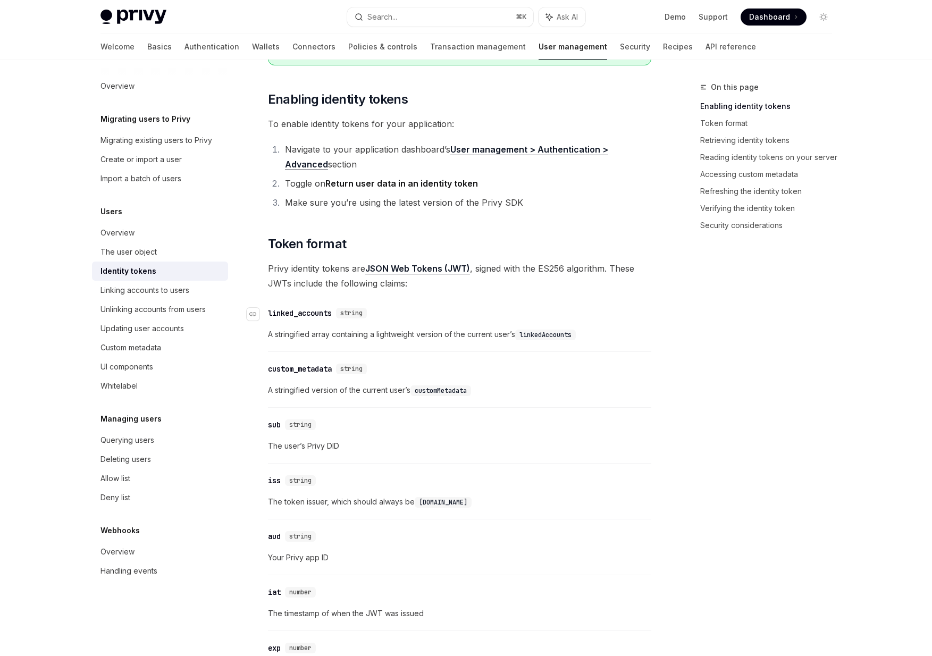
click at [288, 314] on div "linked_accounts" at bounding box center [300, 313] width 64 height 11
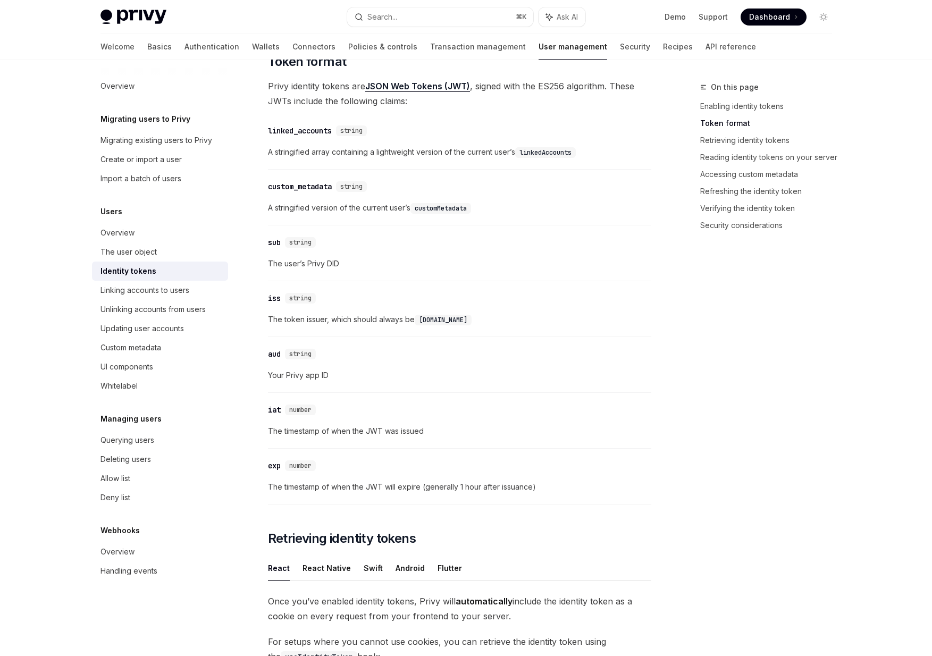
scroll to position [436, 0]
